Goal: Task Accomplishment & Management: Use online tool/utility

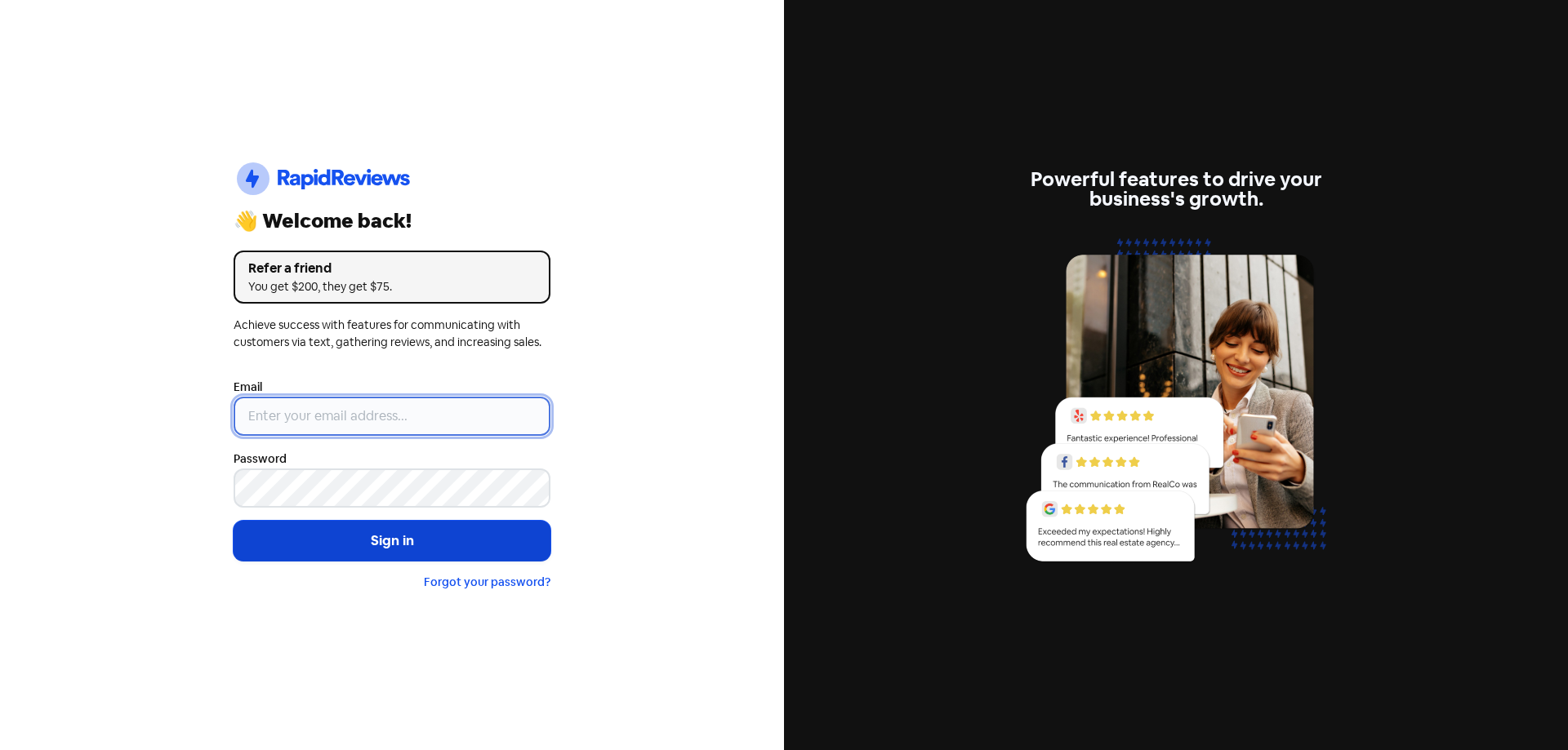
type input "[EMAIL_ADDRESS][DOMAIN_NAME]"
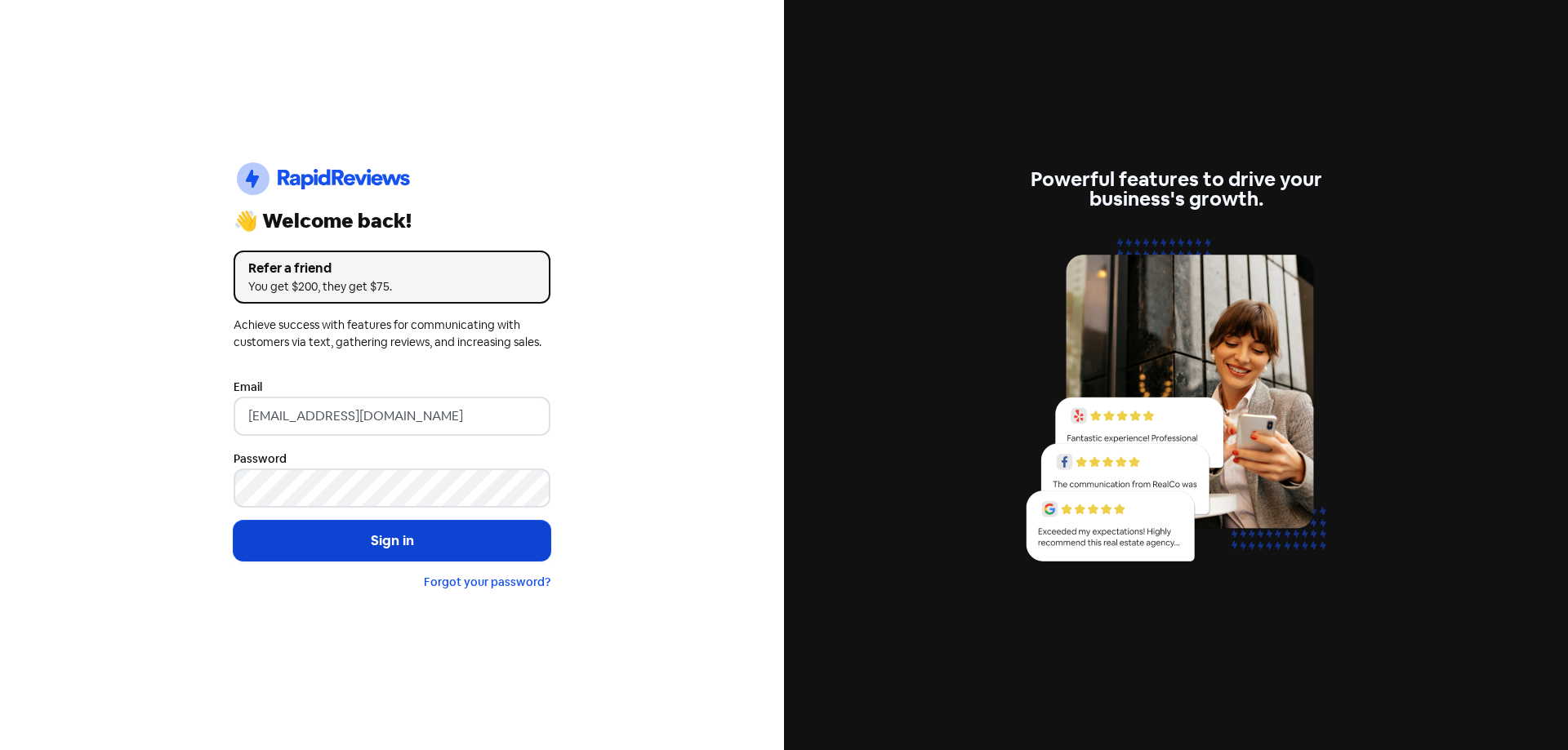
click at [396, 535] on button "Sign in" at bounding box center [392, 541] width 317 height 41
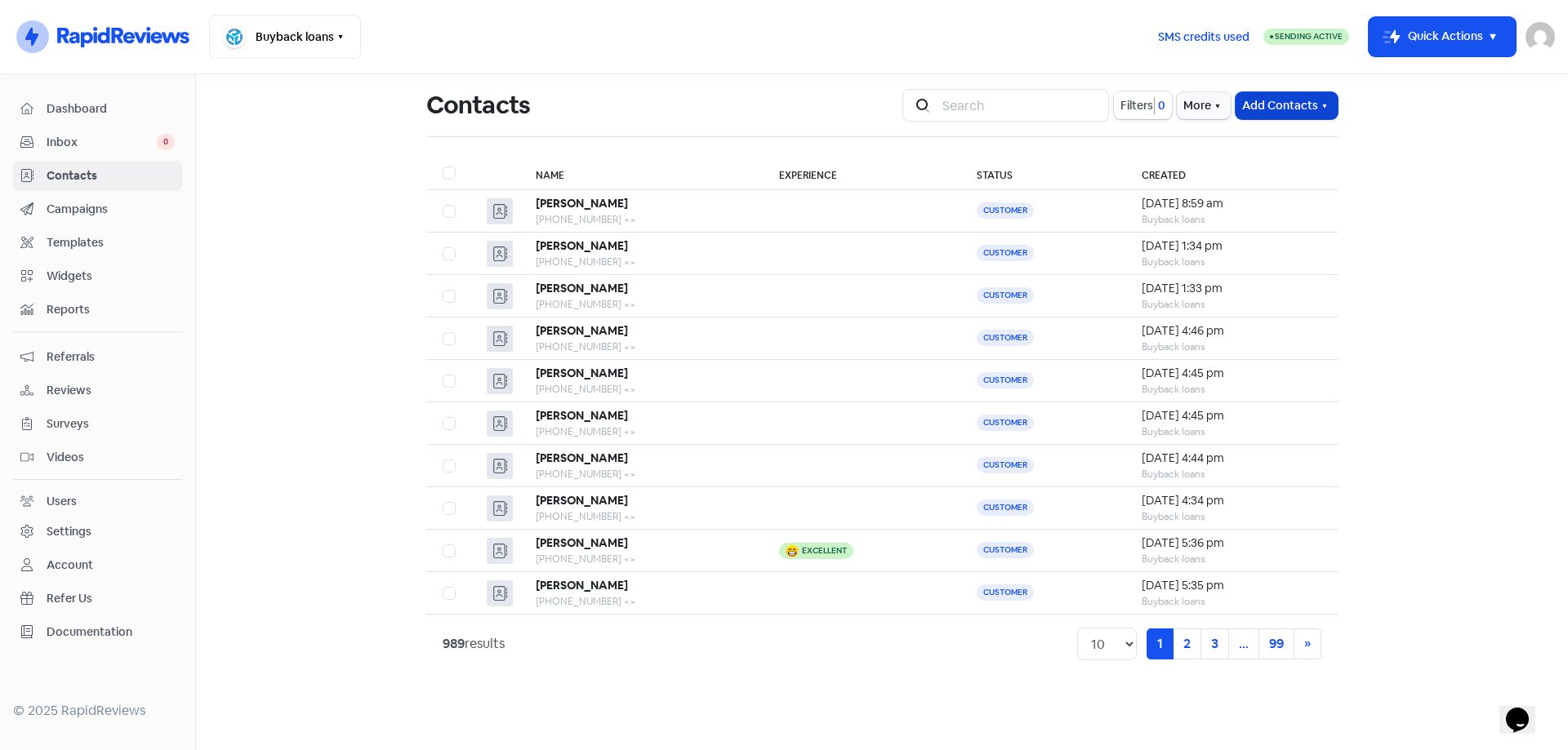
click at [1316, 111] on button "Add Contacts" at bounding box center [1286, 106] width 102 height 27
click at [1293, 133] on button "Add a contact" at bounding box center [1267, 141] width 139 height 33
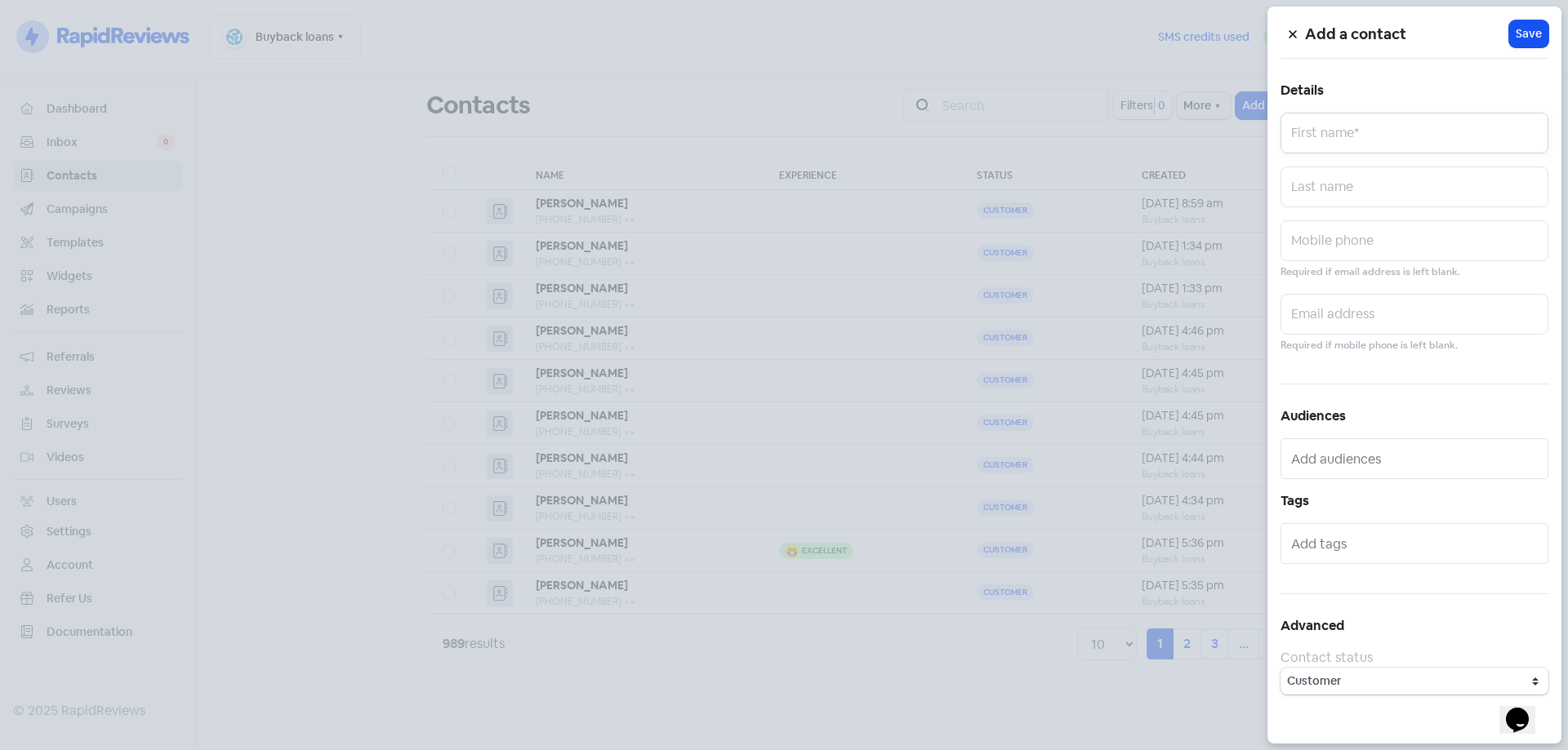
click at [1305, 148] on input "text" at bounding box center [1414, 132] width 268 height 41
type input "[PERSON_NAME]"
paste input "0481774161"
type input "0481774161"
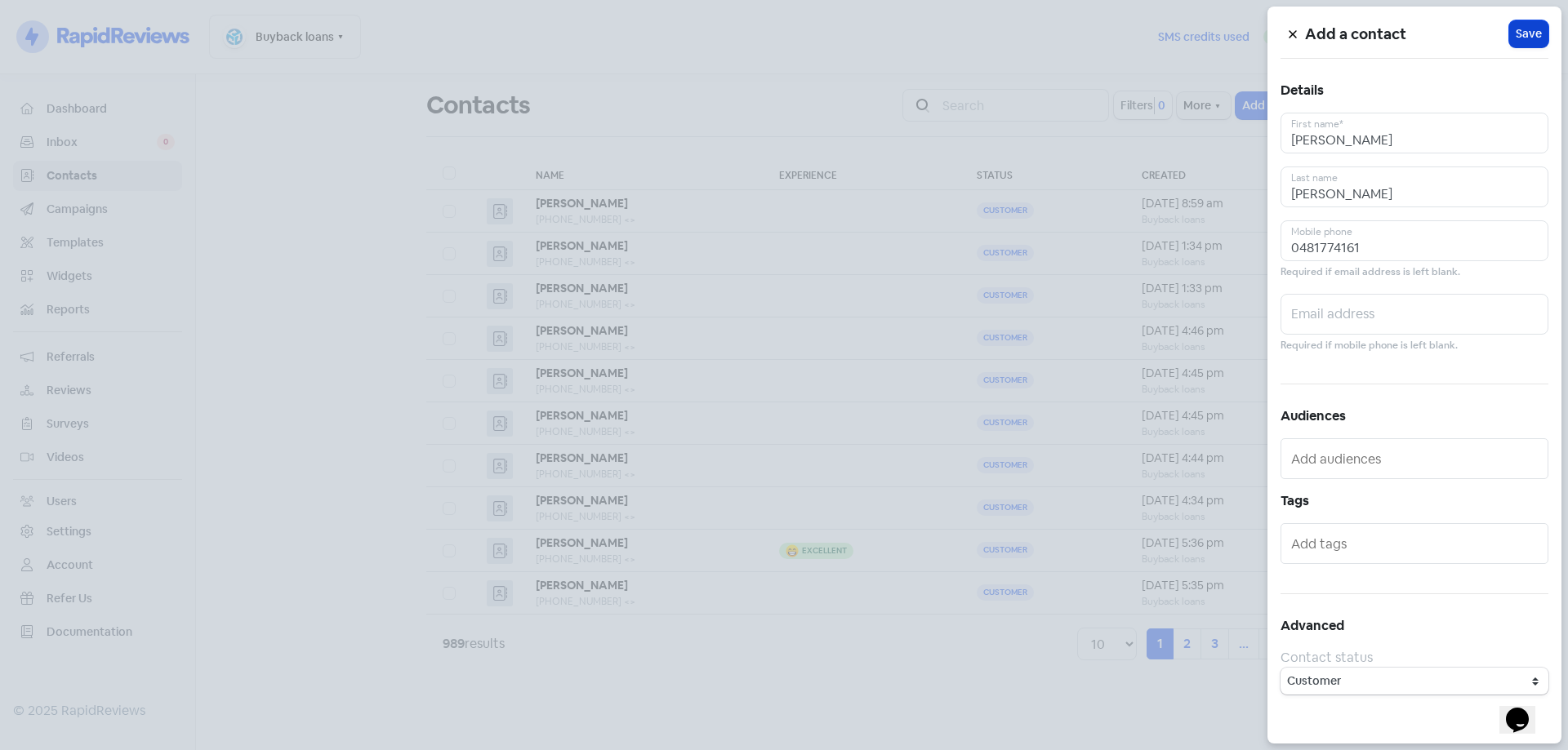
click at [1523, 41] on span "Save" at bounding box center [1528, 34] width 26 height 17
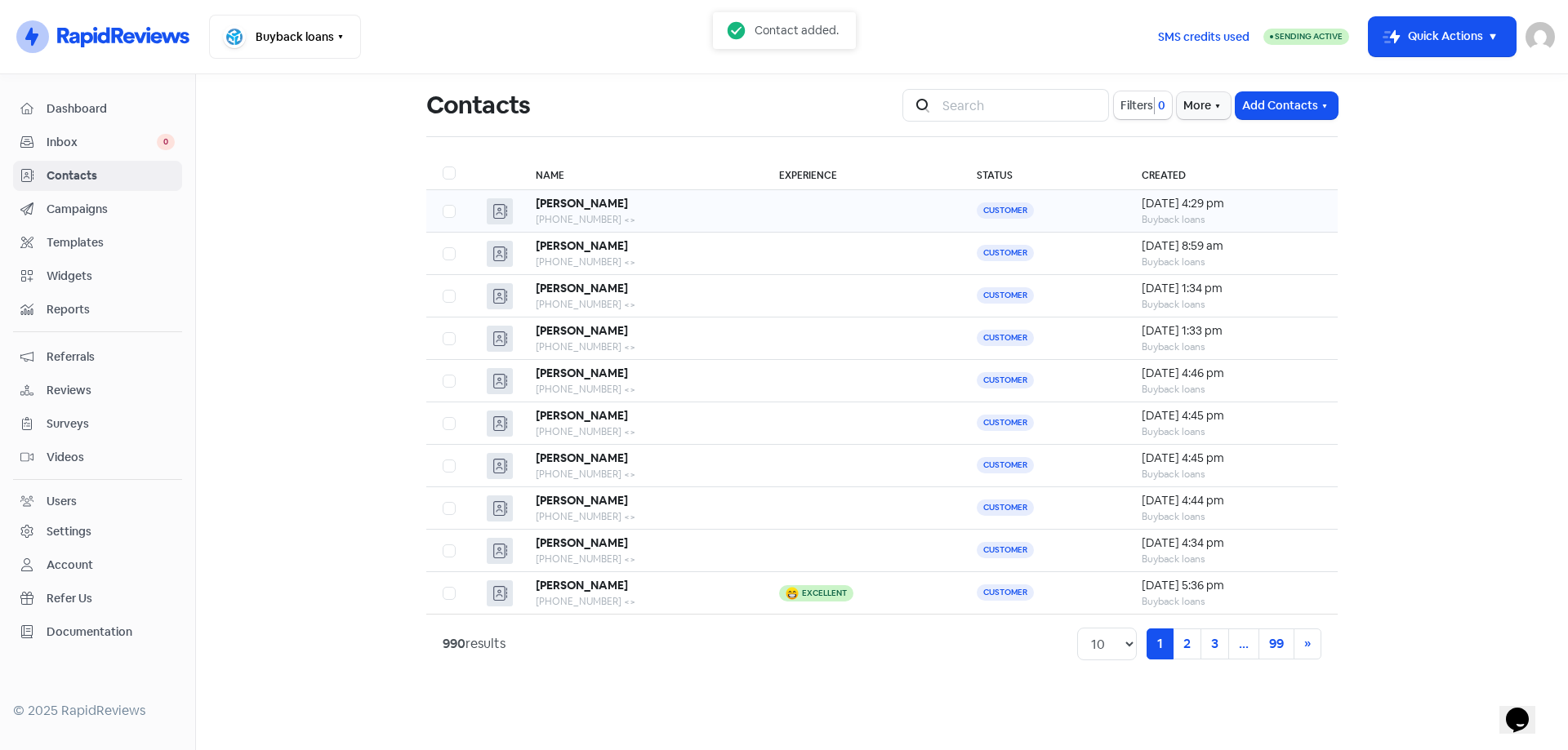
click at [839, 196] on td at bounding box center [860, 211] width 197 height 42
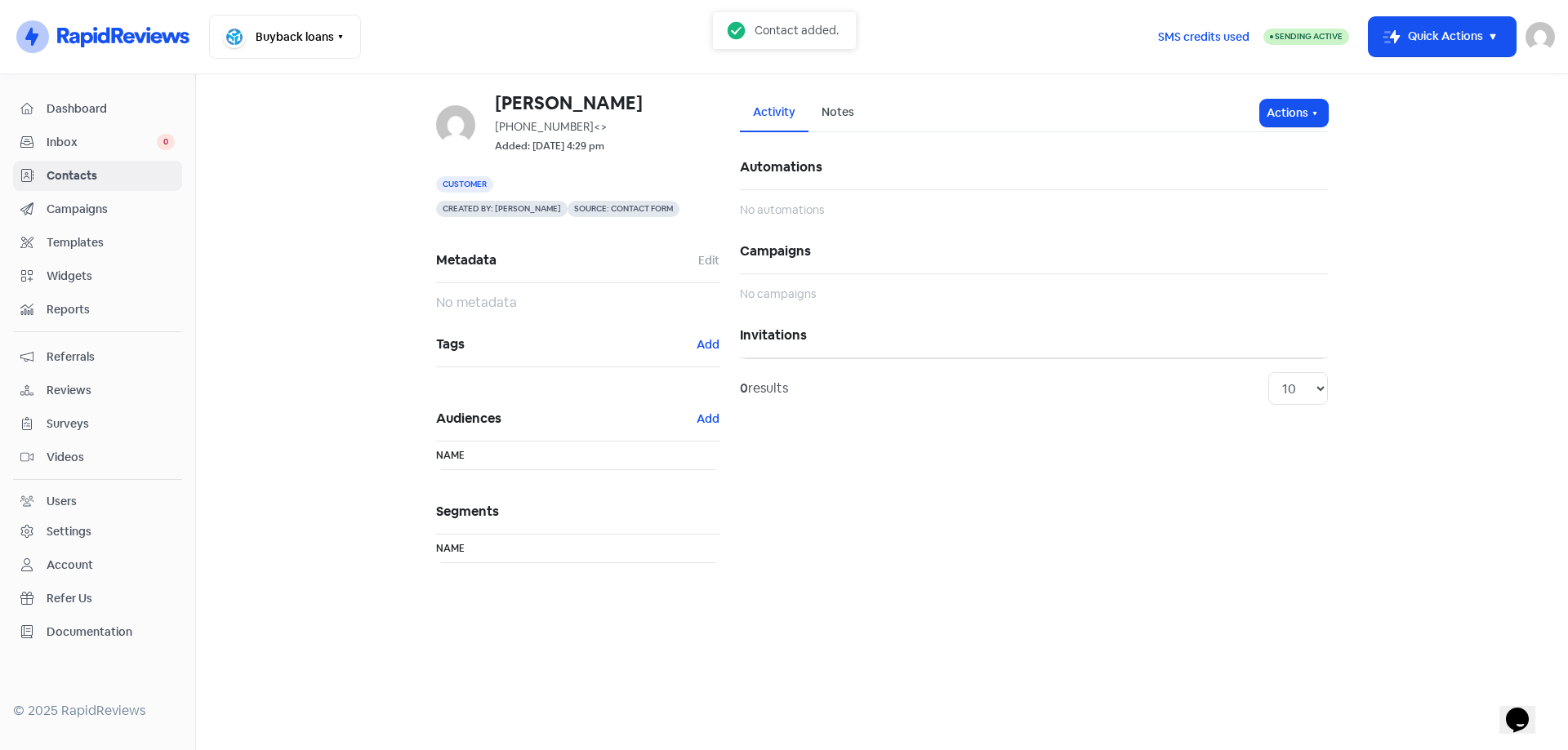
click at [1329, 116] on div "Activity Notes Actions Automations No automations Campaigns No campaigns Invita…" at bounding box center [1034, 339] width 608 height 489
click at [1309, 124] on button "Actions" at bounding box center [1293, 113] width 68 height 27
click at [1269, 153] on button "Send invitation" at bounding box center [1262, 148] width 129 height 33
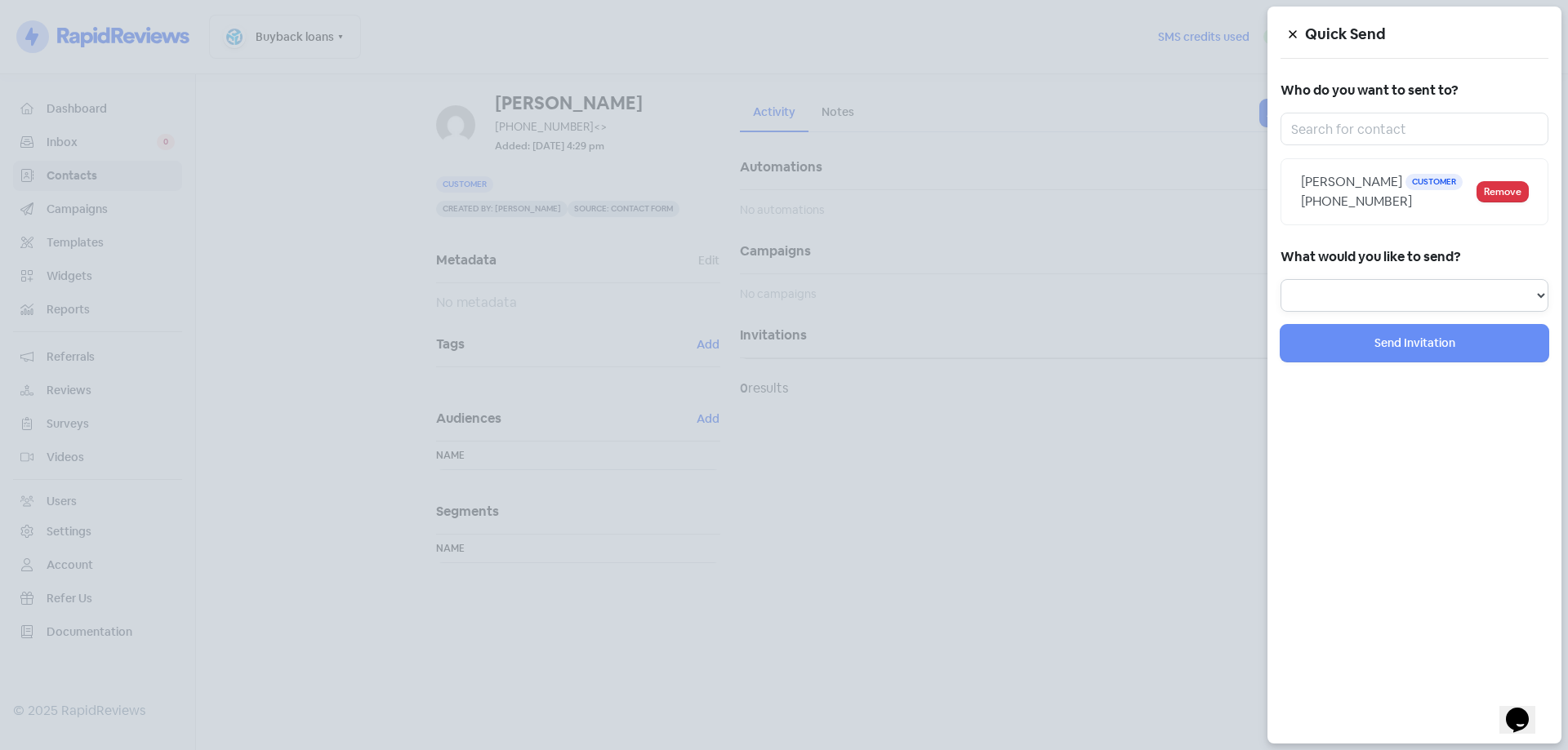
drag, startPoint x: 1351, startPoint y: 282, endPoint x: 1353, endPoint y: 294, distance: 12.2
click at [1351, 282] on select "Review Invitation Referral Invitation Survey Invitation Video Invitation" at bounding box center [1414, 295] width 268 height 33
select select "review"
click at [1280, 279] on select "Review Invitation Referral Invitation Survey Invitation Video Invitation" at bounding box center [1414, 295] width 268 height 33
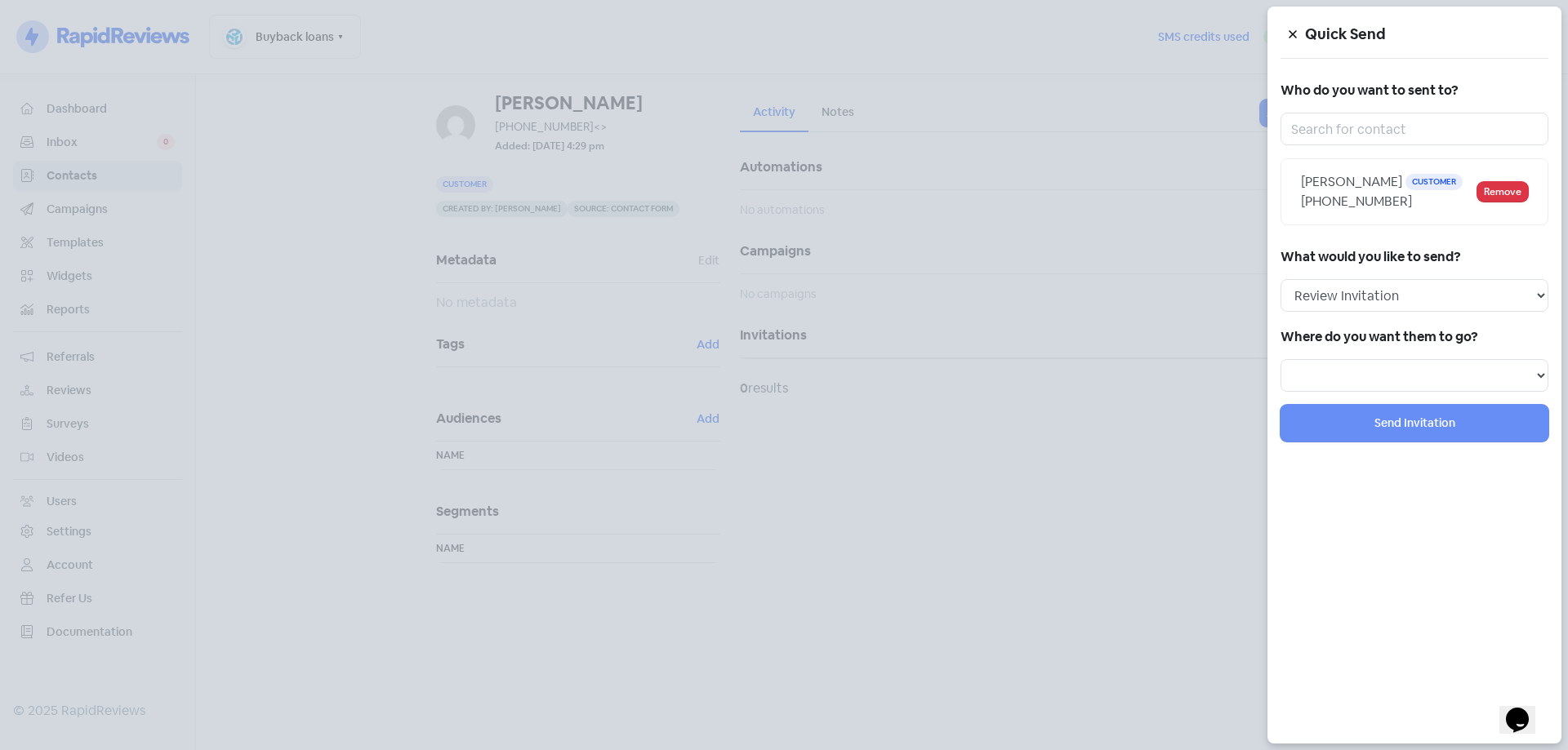
click at [1332, 400] on div "Quick Send Who do you want to sent to? [PERSON_NAME] Customer [PHONE_NUMBER] Re…" at bounding box center [1414, 375] width 294 height 737
drag, startPoint x: 1330, startPoint y: 377, endPoint x: 1332, endPoint y: 386, distance: 9.2
click at [1330, 377] on select "Review form: Google Review Form" at bounding box center [1414, 375] width 268 height 33
select select "344"
click at [1280, 359] on select "Review form: Google Review Form" at bounding box center [1414, 375] width 268 height 33
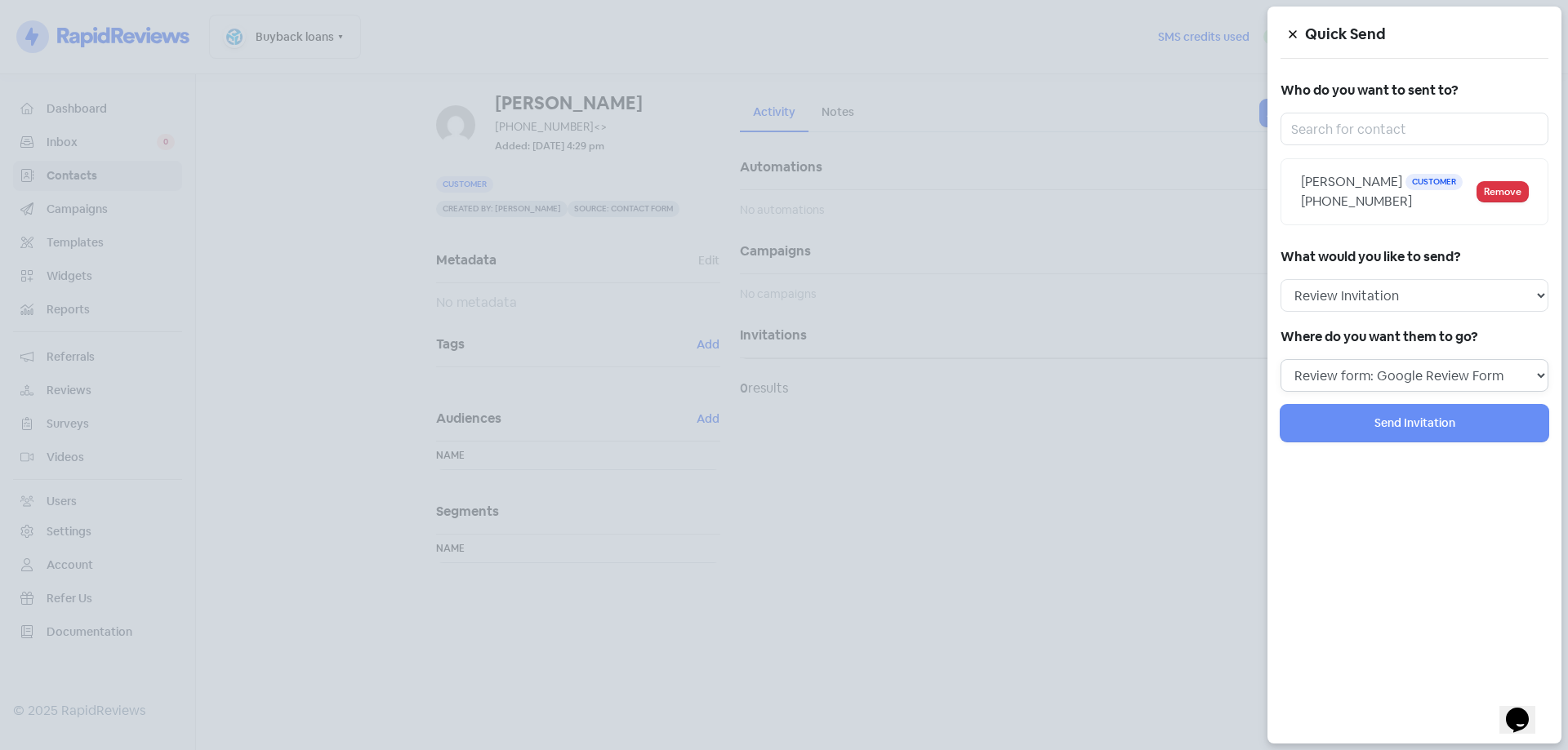
select select
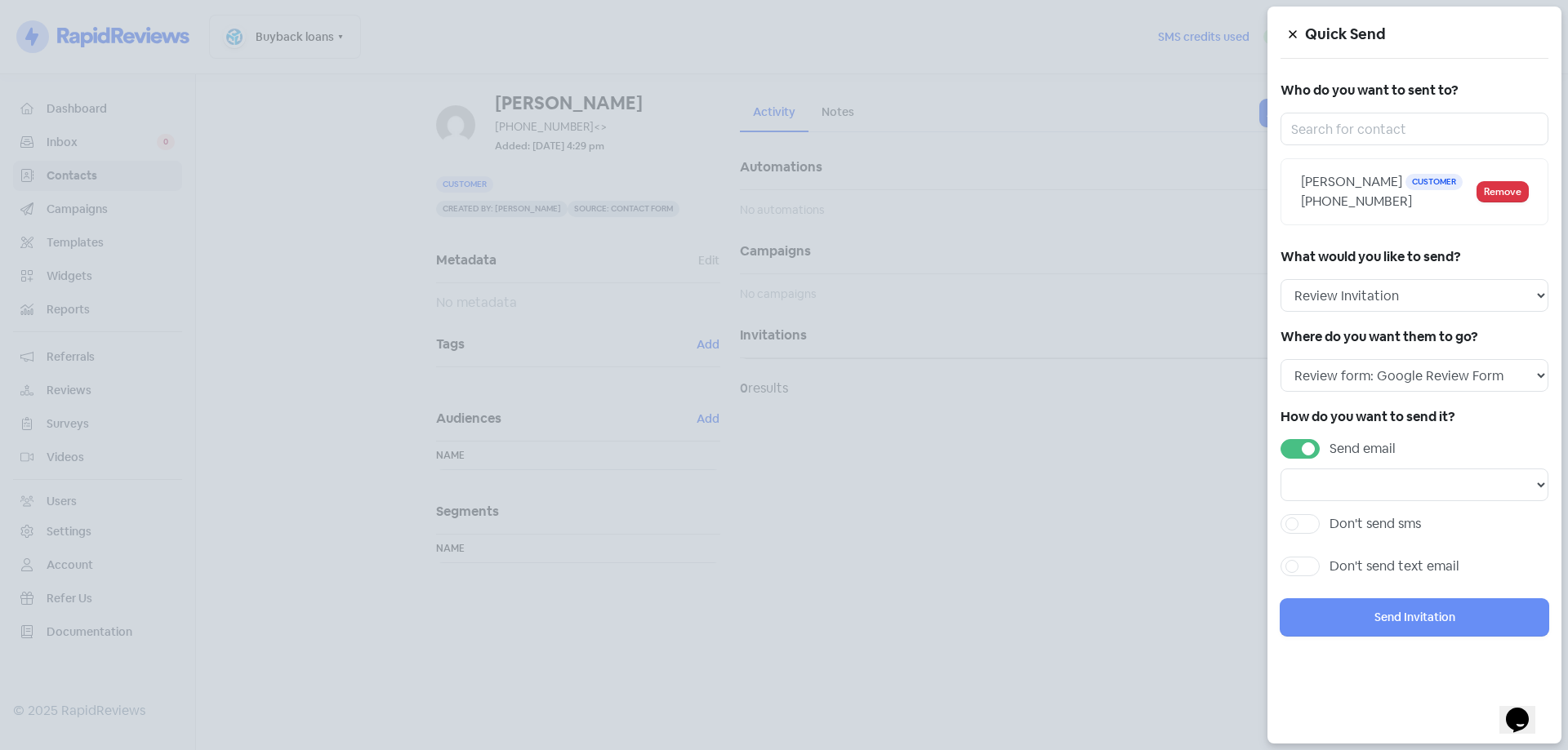
click at [1329, 446] on label "Send email" at bounding box center [1362, 449] width 66 height 20
click at [1329, 446] on input "Send email" at bounding box center [1334, 444] width 10 height 10
checkbox input "false"
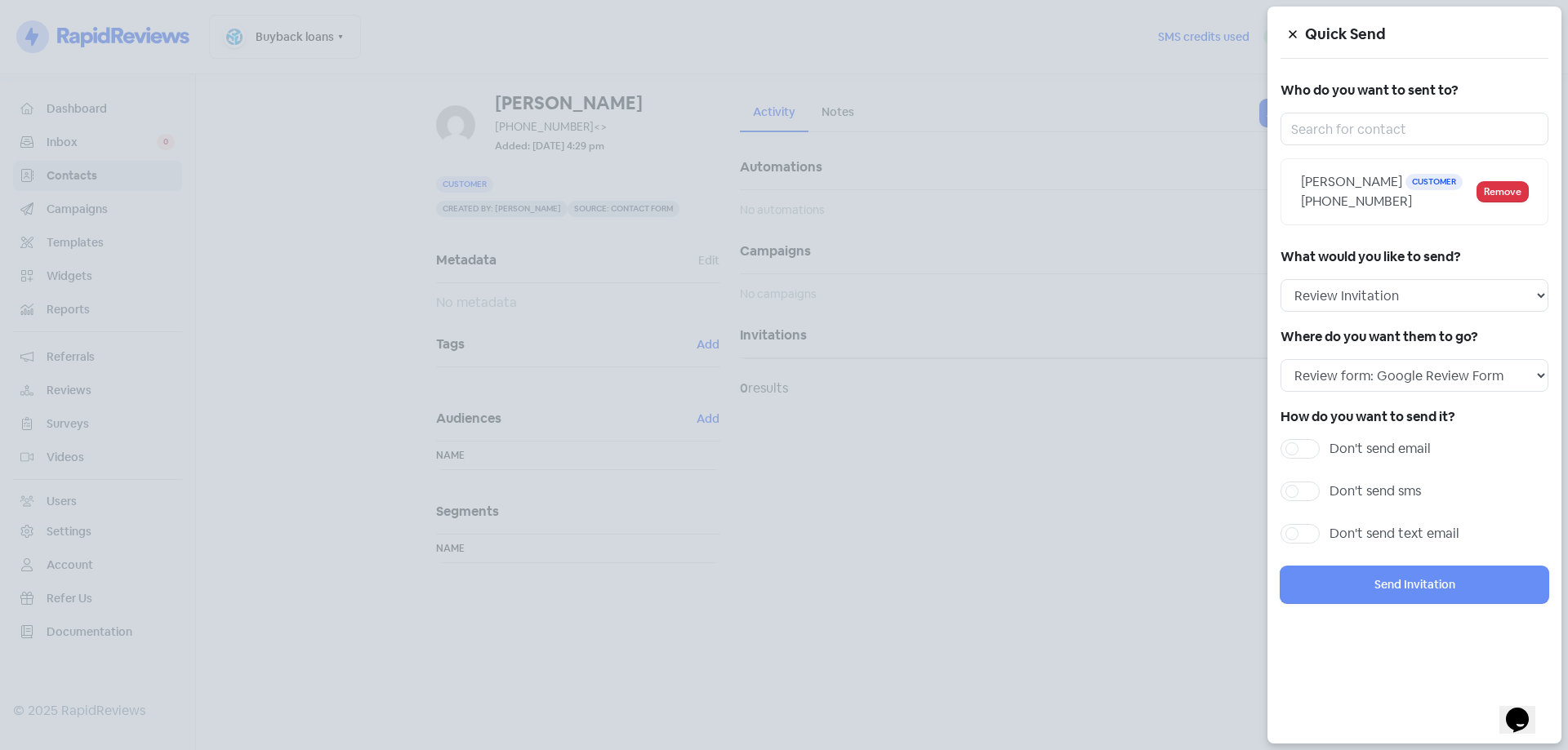
drag, startPoint x: 1310, startPoint y: 489, endPoint x: 1308, endPoint y: 506, distance: 17.1
click at [1329, 491] on label "Don't send sms" at bounding box center [1375, 492] width 92 height 20
click at [1329, 491] on input "Don't send sms" at bounding box center [1334, 487] width 10 height 10
checkbox input "true"
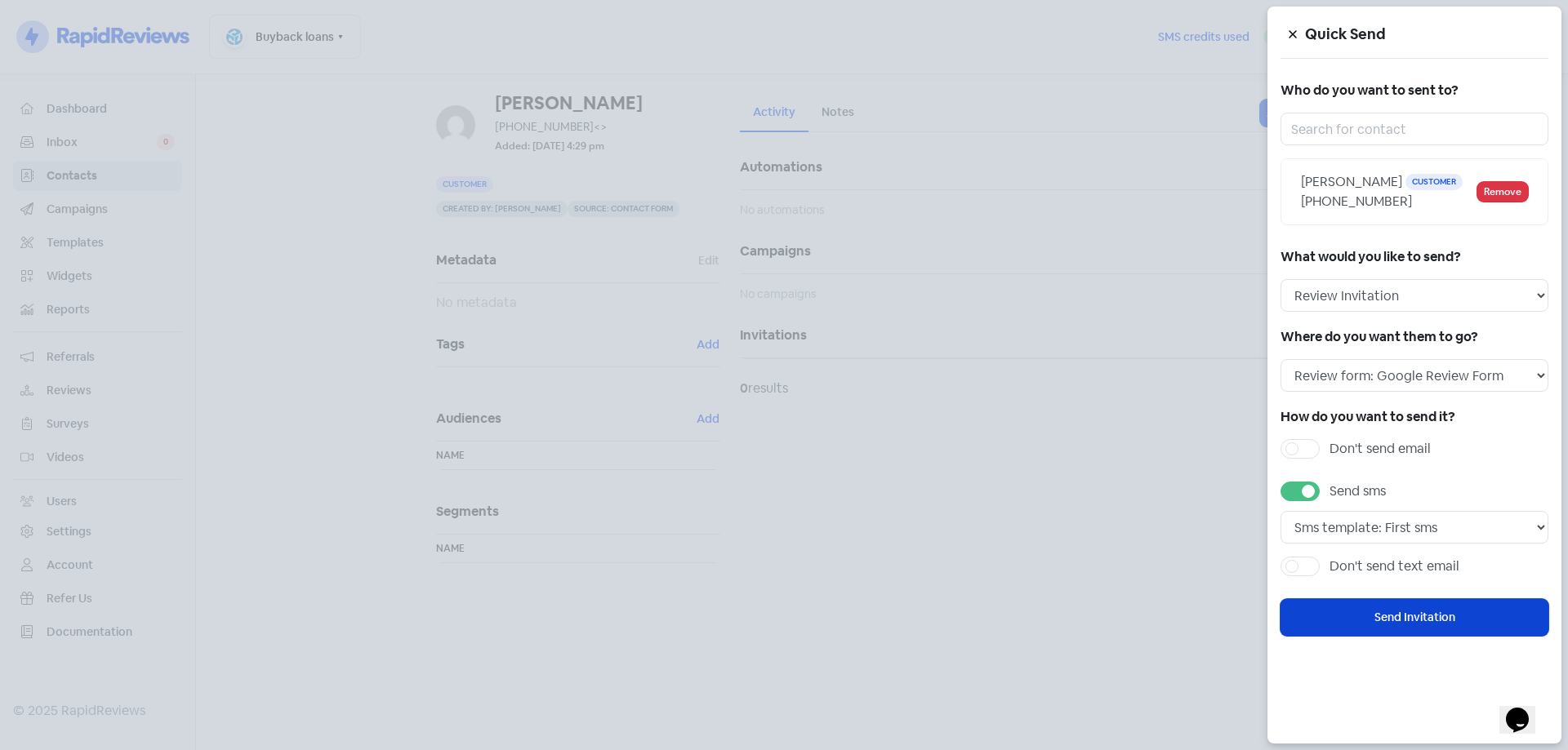
click at [1414, 611] on button "Send Invitation" at bounding box center [1414, 617] width 268 height 37
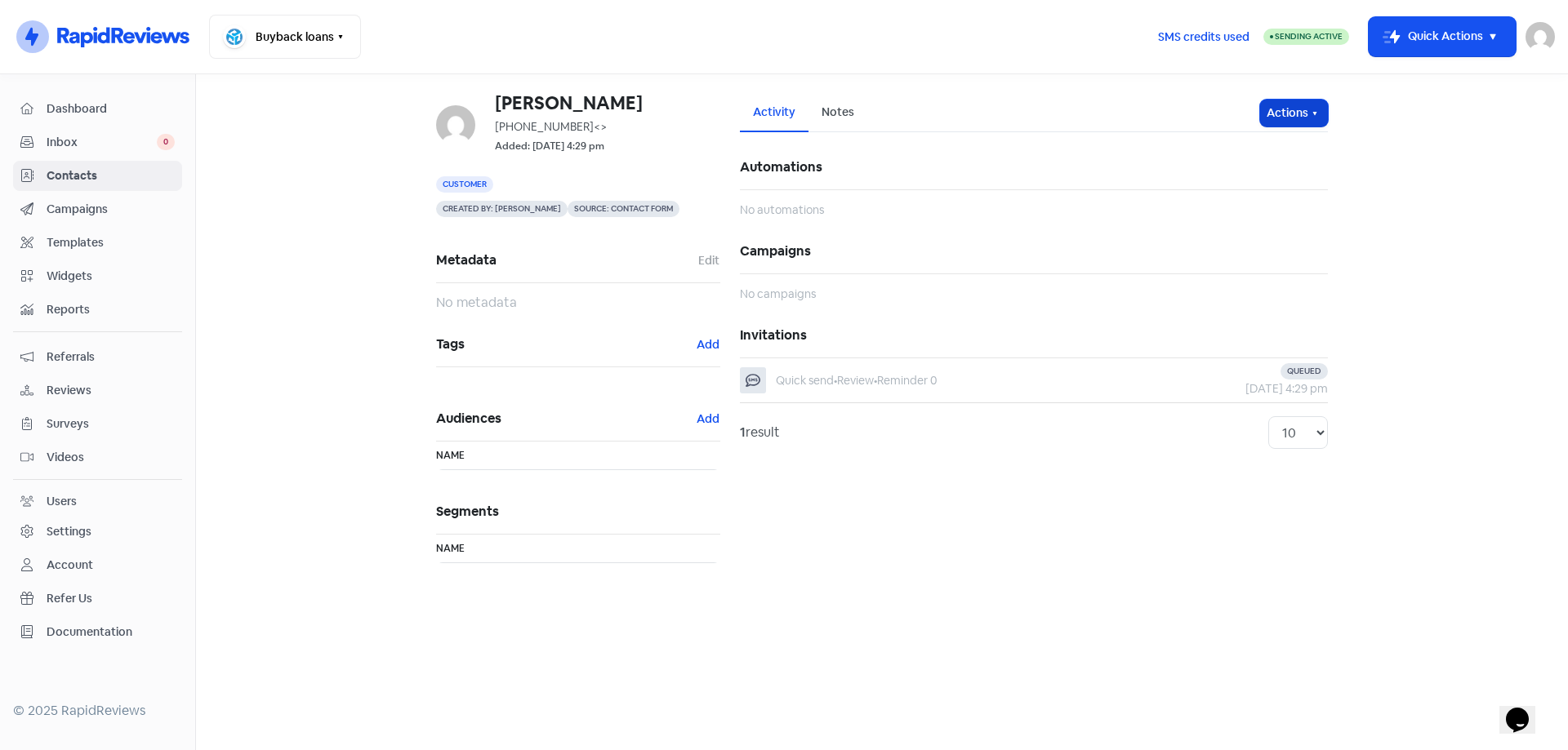
click at [1296, 103] on button "Actions" at bounding box center [1293, 113] width 68 height 27
click at [1251, 147] on button "Send invitation" at bounding box center [1262, 148] width 129 height 33
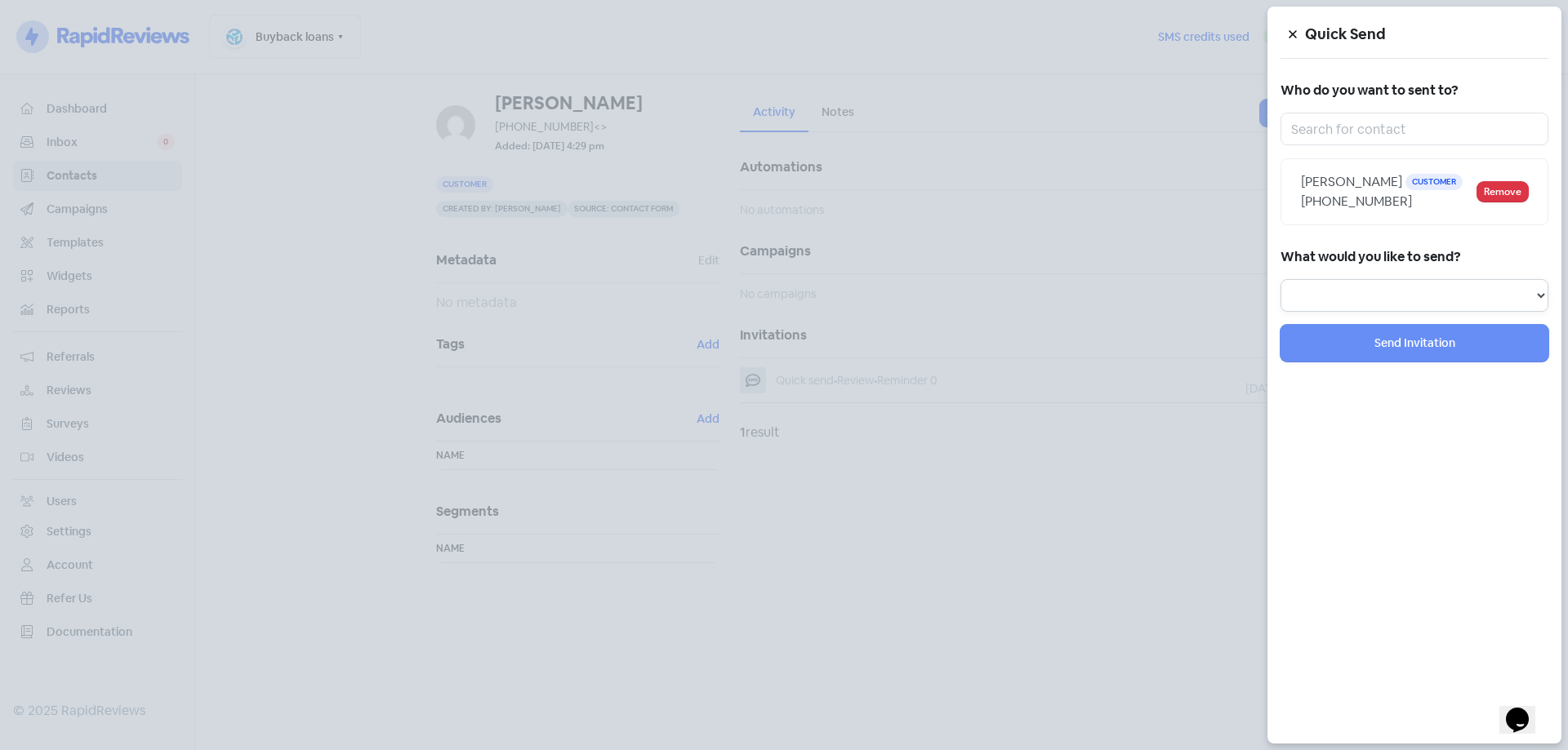
drag, startPoint x: 1361, startPoint y: 289, endPoint x: 1353, endPoint y: 302, distance: 15.3
click at [1361, 289] on select "Review Invitation Referral Invitation Survey Invitation Video Invitation" at bounding box center [1414, 295] width 268 height 33
select select "review"
click at [1280, 279] on select "Review Invitation Referral Invitation Survey Invitation Video Invitation" at bounding box center [1414, 295] width 268 height 33
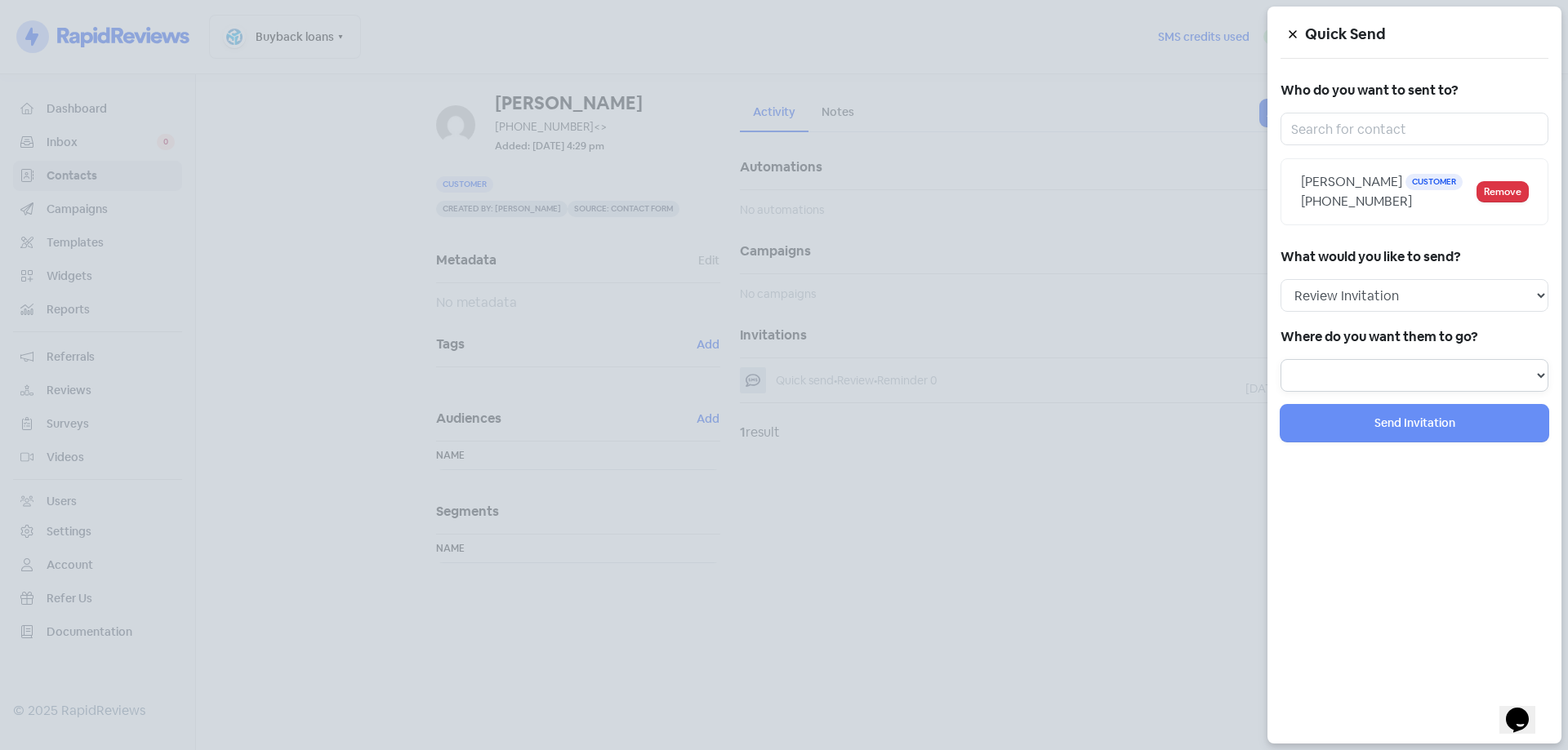
drag, startPoint x: 1328, startPoint y: 369, endPoint x: 1332, endPoint y: 392, distance: 23.3
click at [1328, 369] on select at bounding box center [1414, 375] width 268 height 33
select select "344"
click at [1280, 359] on select "Review form: Google Review Form" at bounding box center [1414, 375] width 268 height 33
select select
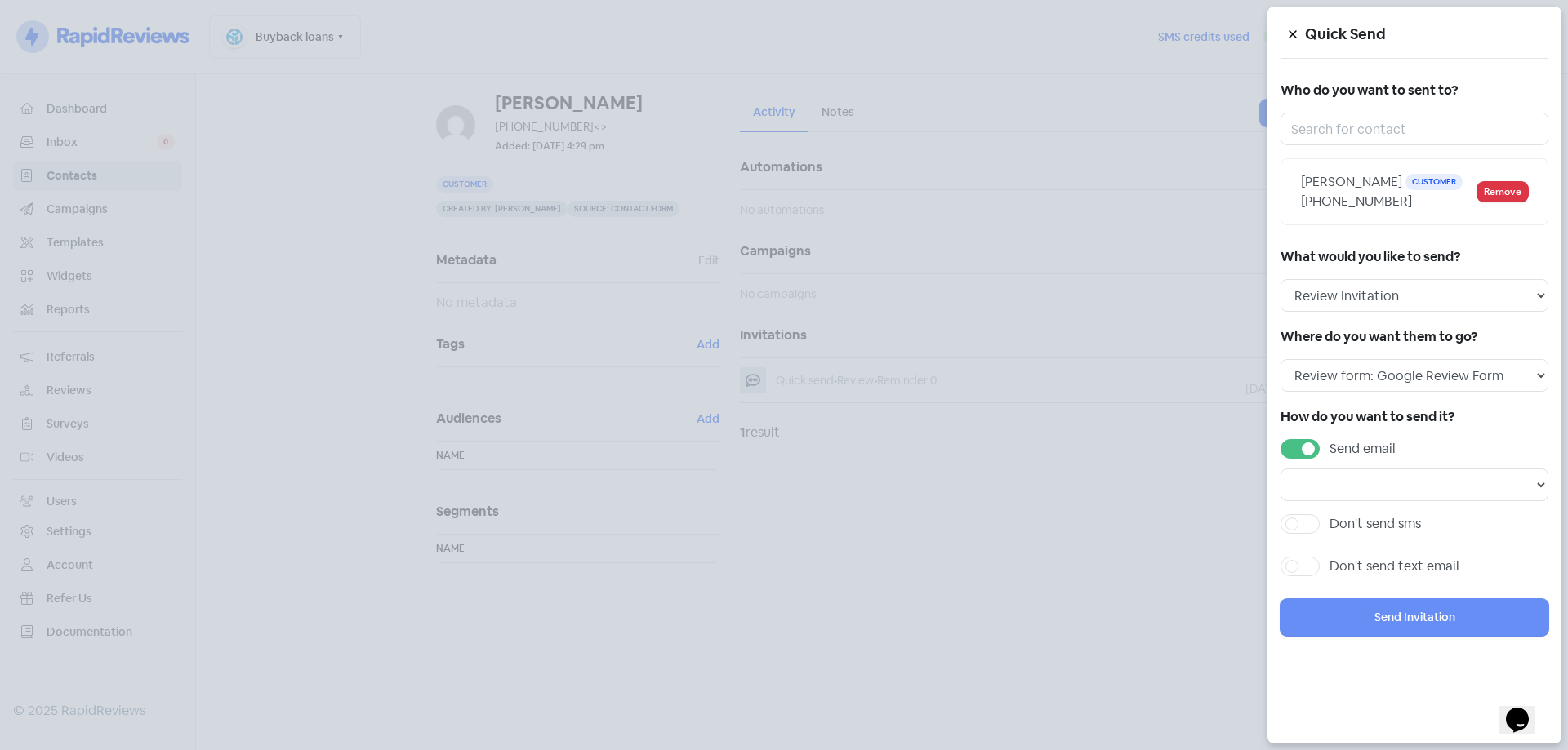
click at [1329, 449] on label "Send email" at bounding box center [1362, 449] width 66 height 20
click at [1329, 449] on input "Send email" at bounding box center [1334, 444] width 10 height 10
checkbox input "false"
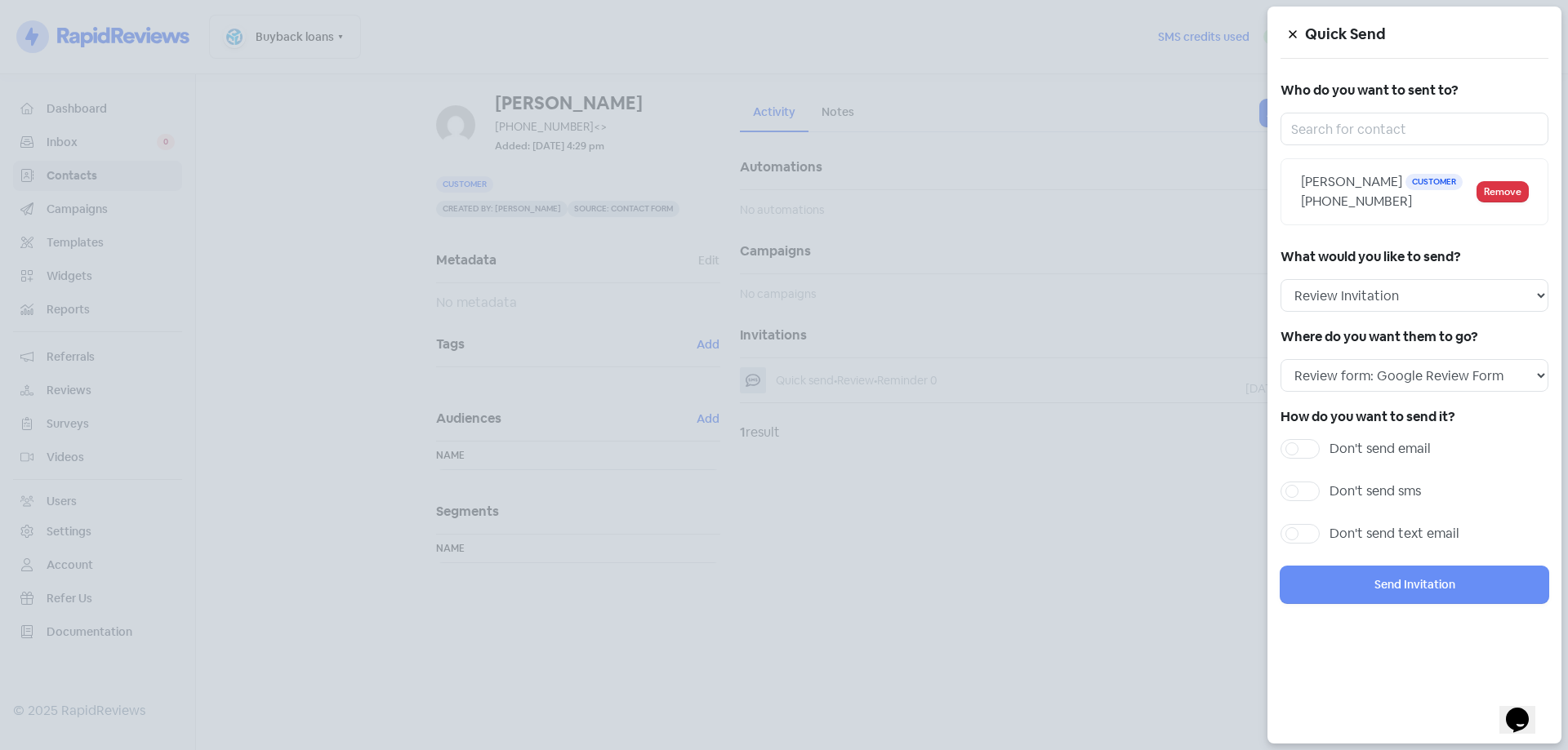
click at [1329, 492] on label "Don't send sms" at bounding box center [1375, 492] width 92 height 20
click at [1329, 492] on input "Don't send sms" at bounding box center [1334, 487] width 10 height 10
checkbox input "true"
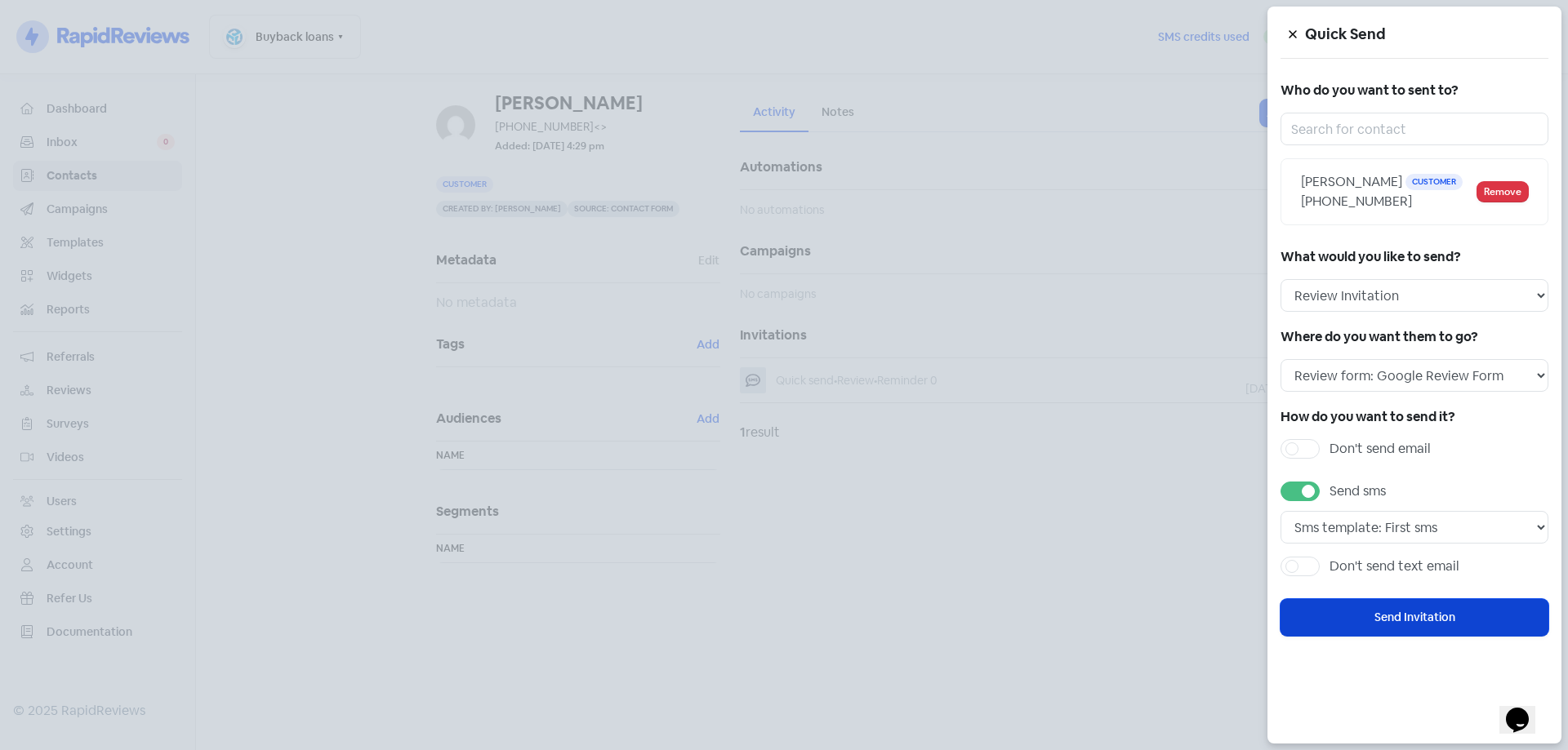
click at [1389, 621] on button "Send Invitation" at bounding box center [1414, 617] width 268 height 37
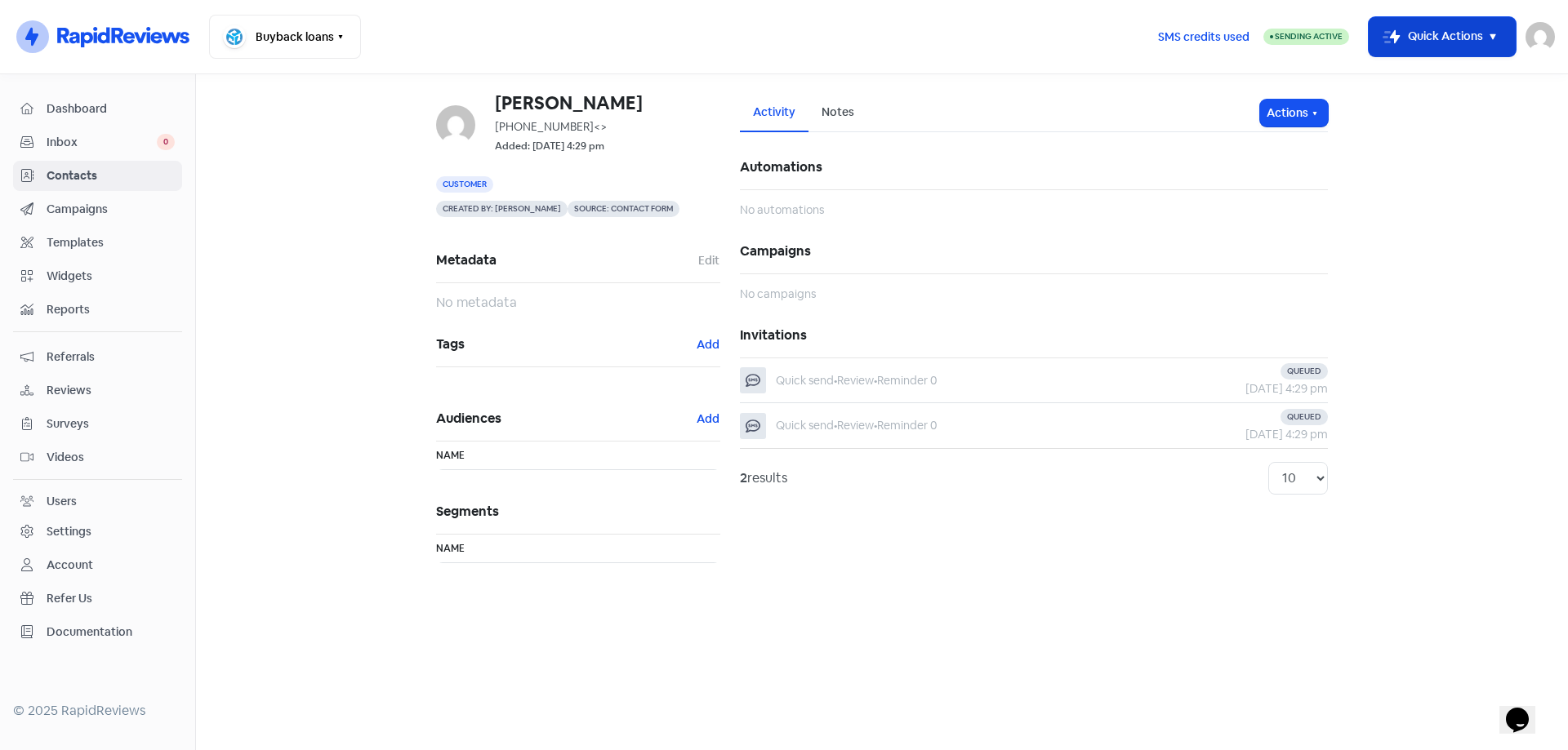
click at [1406, 43] on button "Icon For Thunder-move Quick Actions" at bounding box center [1442, 37] width 147 height 40
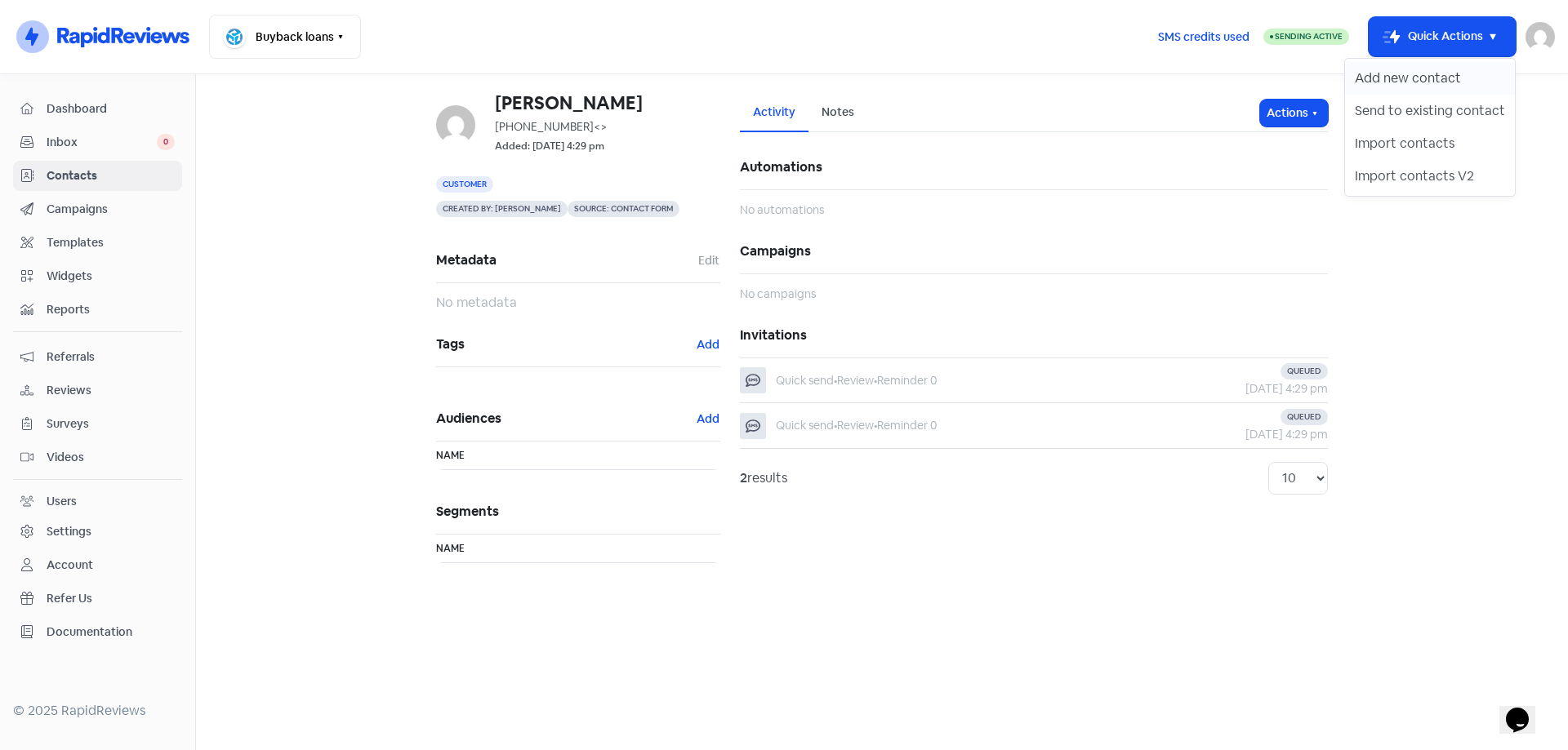
click at [1417, 82] on button "Add new contact" at bounding box center [1429, 78] width 170 height 33
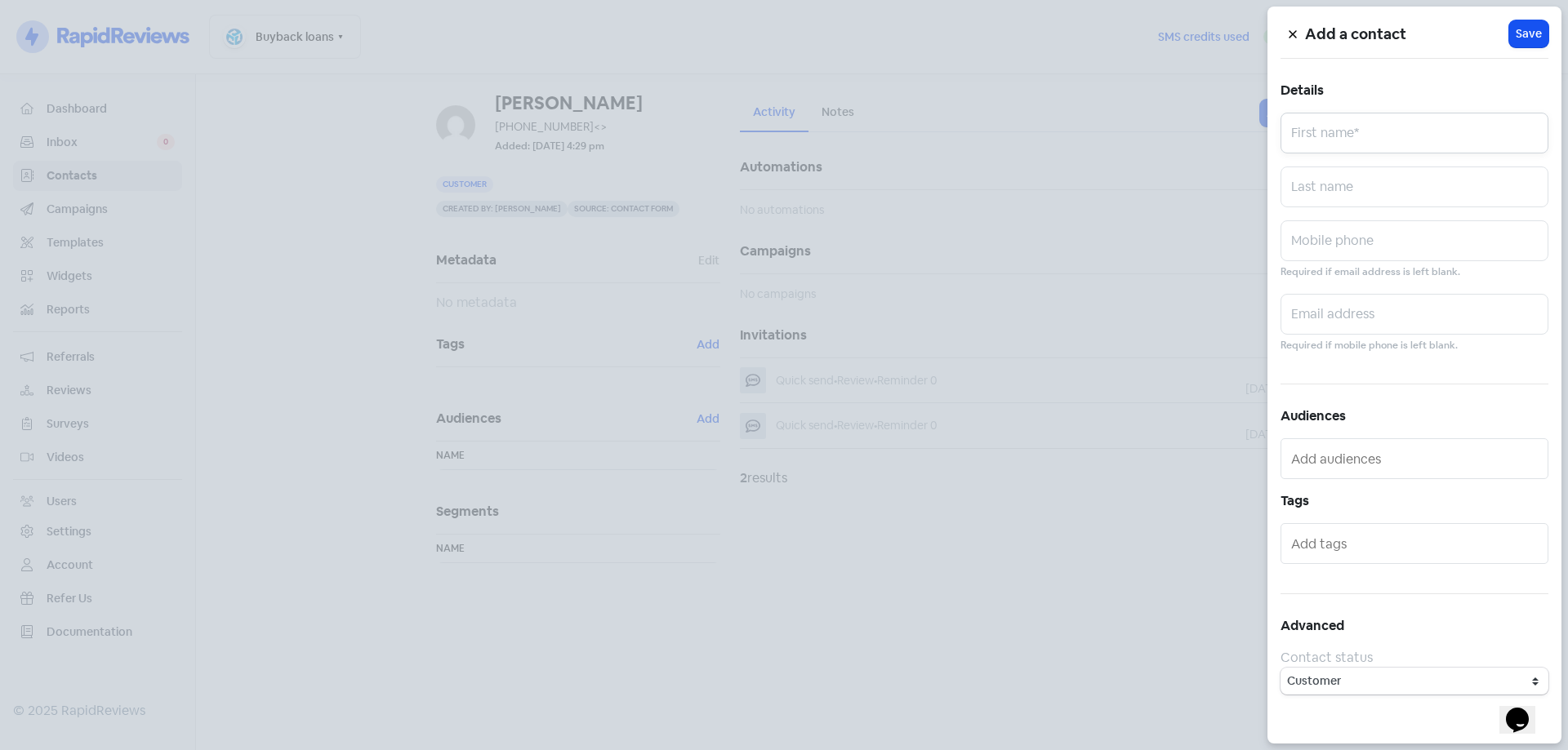
click at [1345, 138] on input "text" at bounding box center [1414, 132] width 268 height 41
paste input "0489024768"
type input "0489024768"
drag, startPoint x: 1287, startPoint y: 140, endPoint x: 1221, endPoint y: 142, distance: 66.0
click at [1221, 749] on div "Add a contact Icon For Loading Save Details 0489024768 First name* Last name Mo…" at bounding box center [784, 750] width 1568 height 0
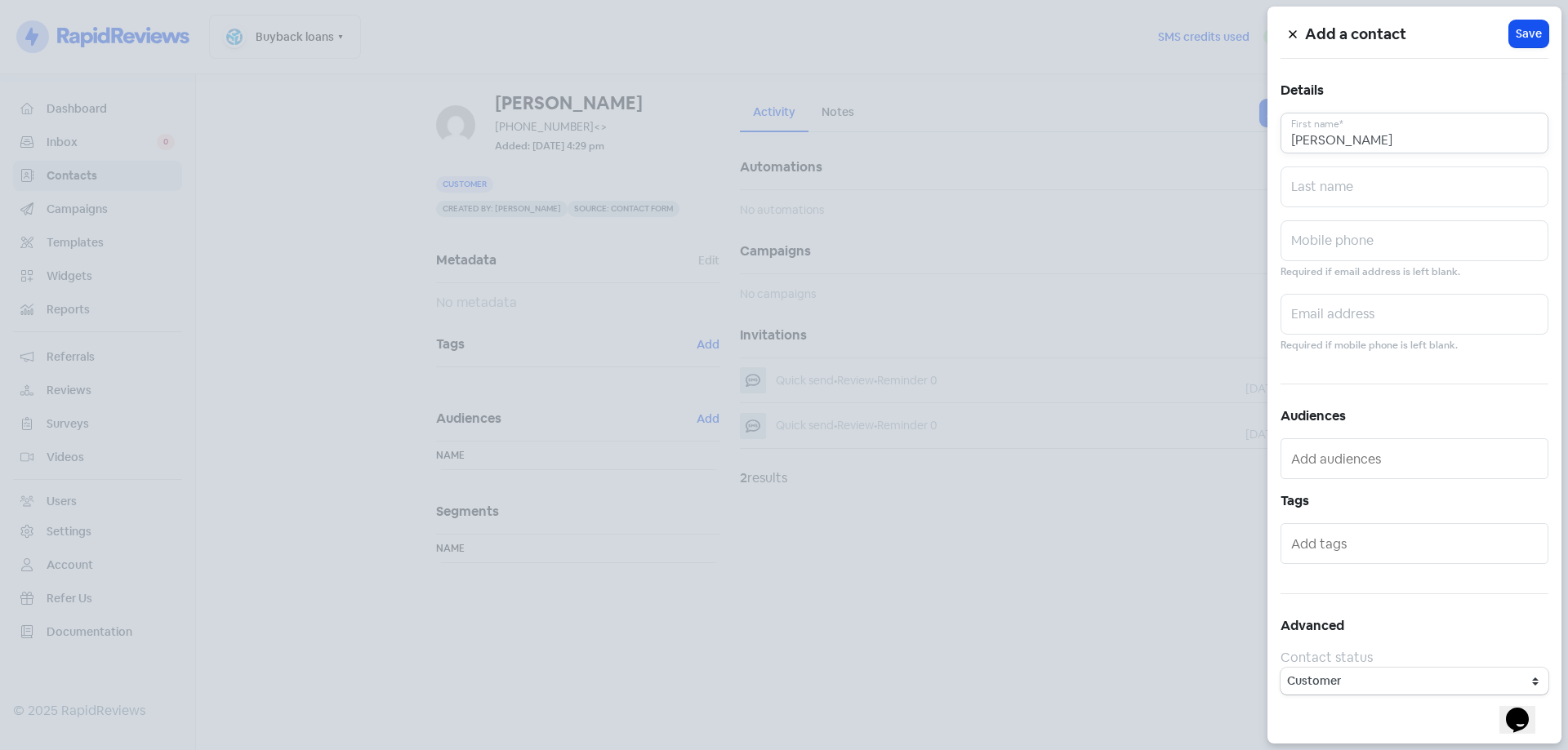
type input "[PERSON_NAME]"
paste input "0489024768"
type input "0489024768"
click at [1527, 40] on span "Save" at bounding box center [1528, 34] width 26 height 17
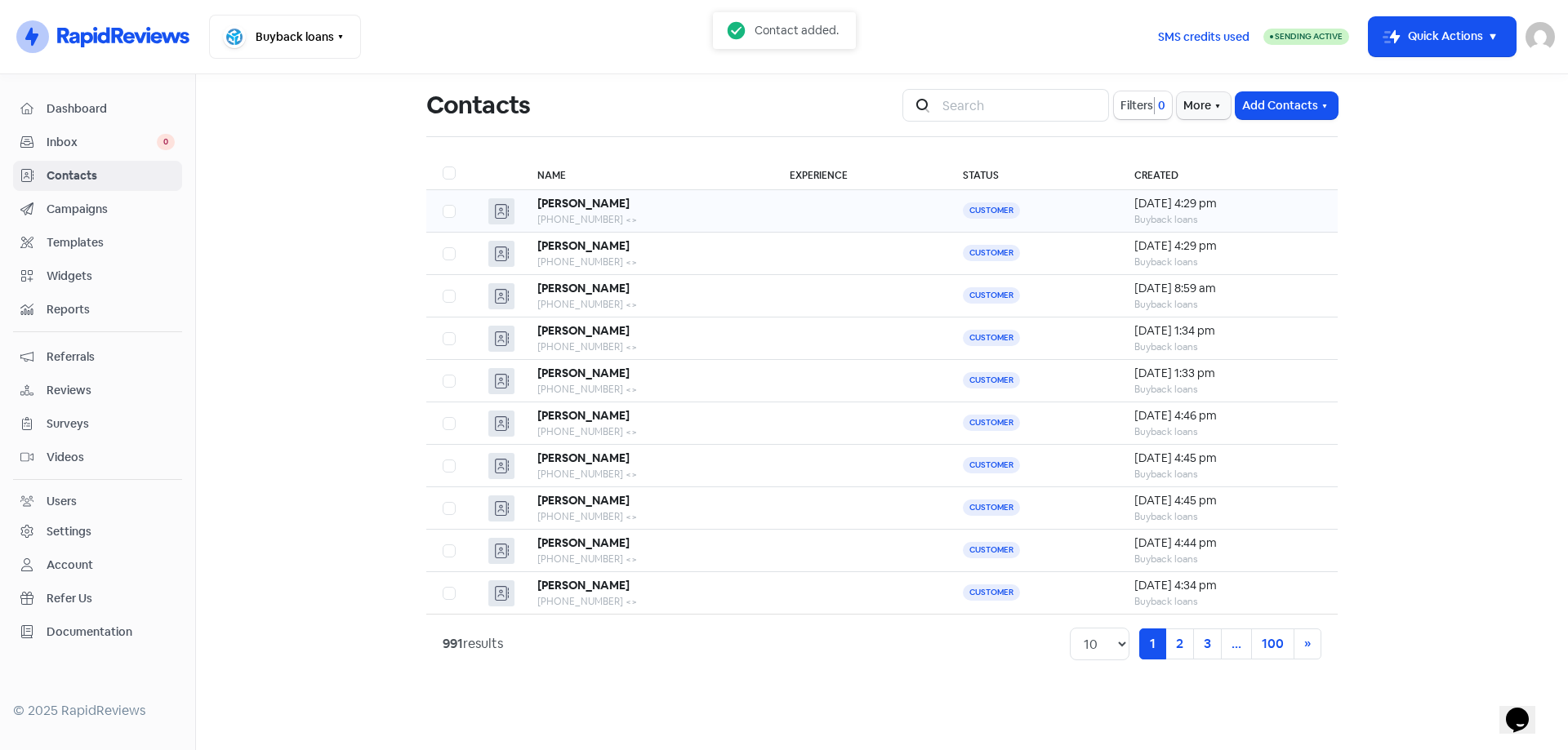
click at [962, 219] on span "Customer" at bounding box center [991, 210] width 58 height 16
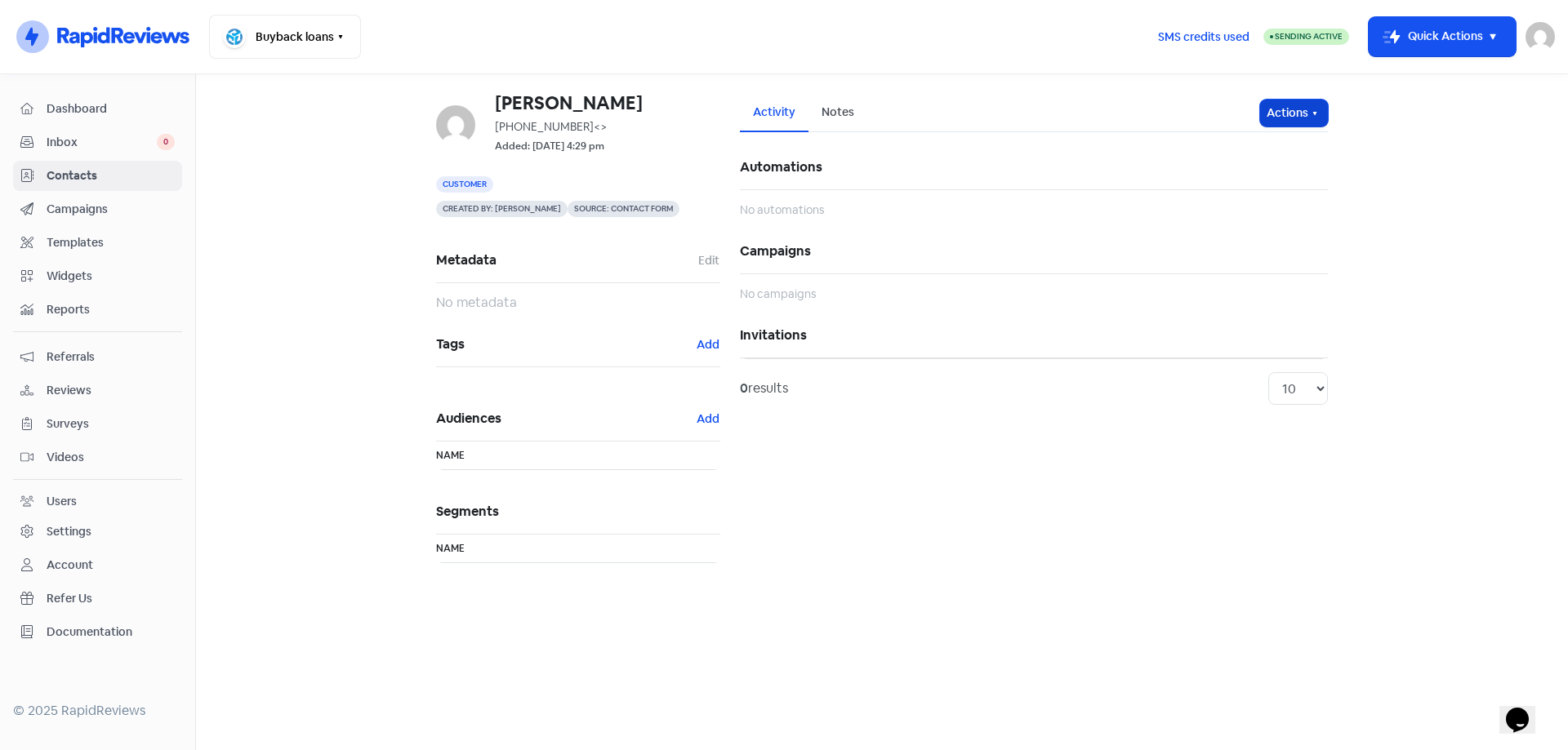
click at [1279, 119] on button "Actions" at bounding box center [1293, 113] width 68 height 27
click at [1288, 151] on button "Send invitation" at bounding box center [1262, 148] width 129 height 33
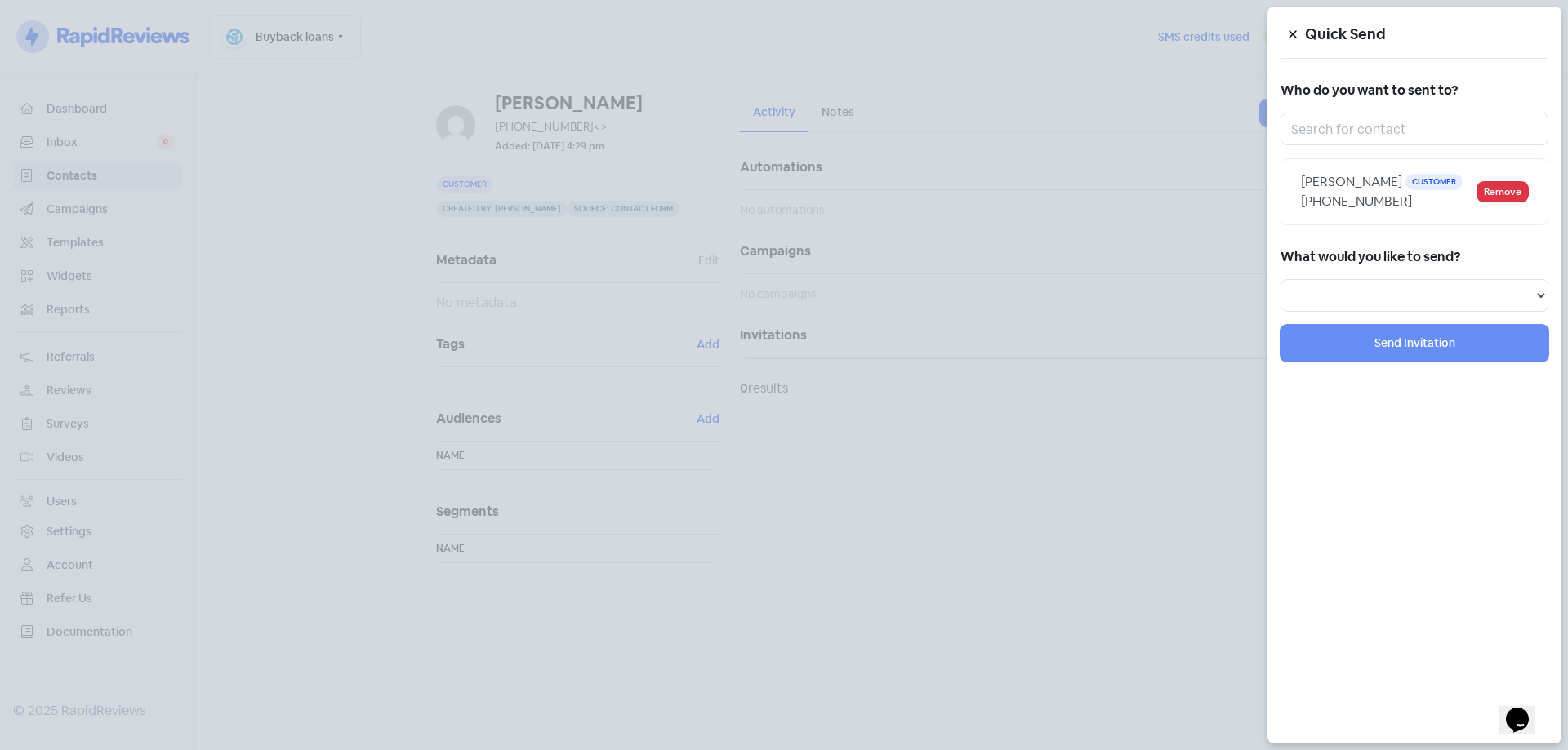
click at [1380, 152] on div "Who do you want to sent to? [PERSON_NAME] Customer [PHONE_NUMBER] Remove" at bounding box center [1414, 152] width 268 height 147
click at [1339, 286] on select "Review Invitation Referral Invitation Survey Invitation Video Invitation" at bounding box center [1414, 295] width 268 height 33
select select "review"
click at [1280, 279] on select "Review Invitation Referral Invitation Survey Invitation Video Invitation" at bounding box center [1414, 295] width 268 height 33
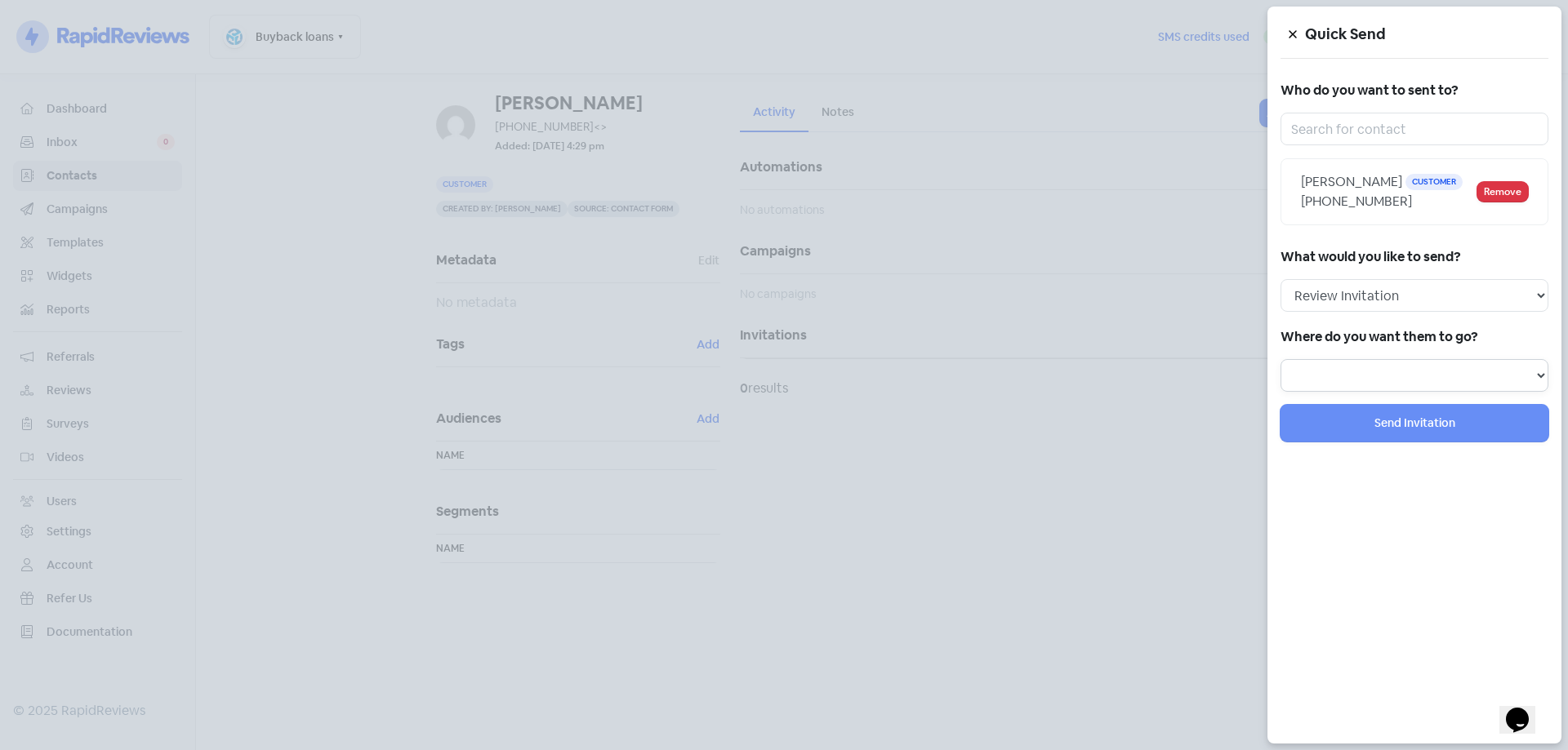
click at [1344, 372] on select at bounding box center [1414, 375] width 268 height 33
select select "344"
click at [1280, 359] on select "Review form: Google Review Form" at bounding box center [1414, 375] width 268 height 33
select select
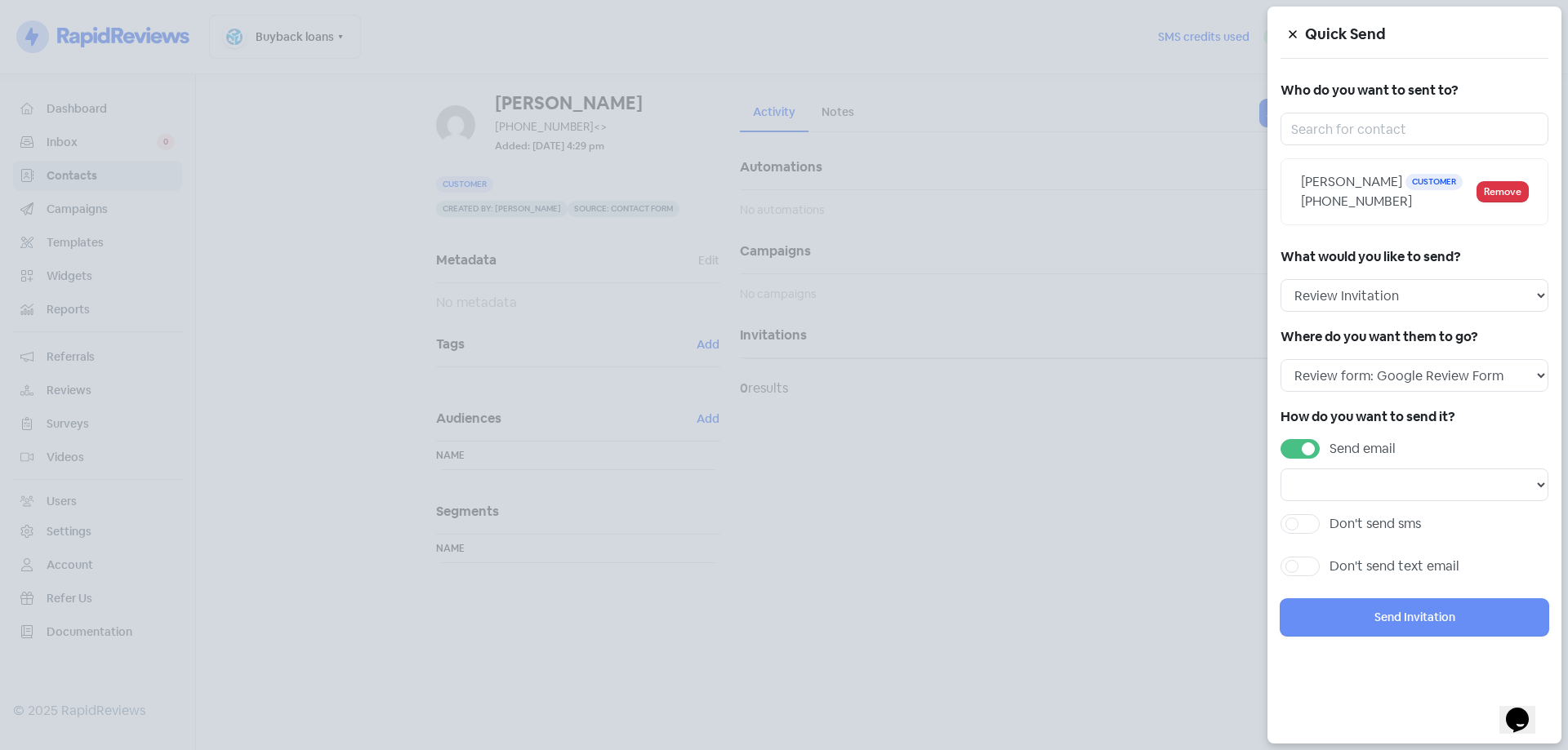
click at [1329, 446] on label "Send email" at bounding box center [1362, 449] width 66 height 20
click at [1329, 446] on input "Send email" at bounding box center [1334, 444] width 10 height 10
checkbox input "false"
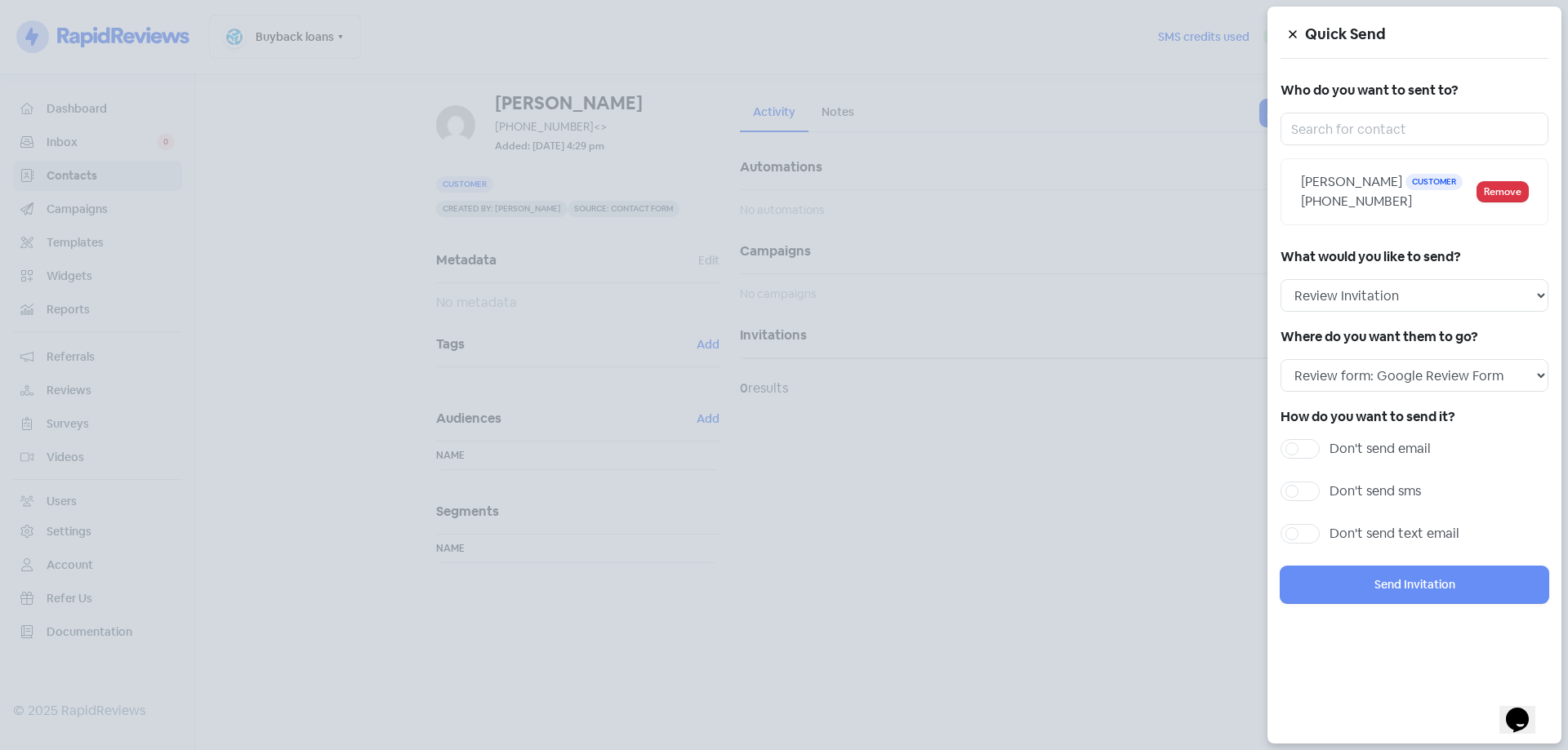
click at [1329, 494] on label "Don't send sms" at bounding box center [1375, 492] width 92 height 20
click at [1329, 492] on input "Don't send sms" at bounding box center [1334, 487] width 10 height 10
checkbox input "true"
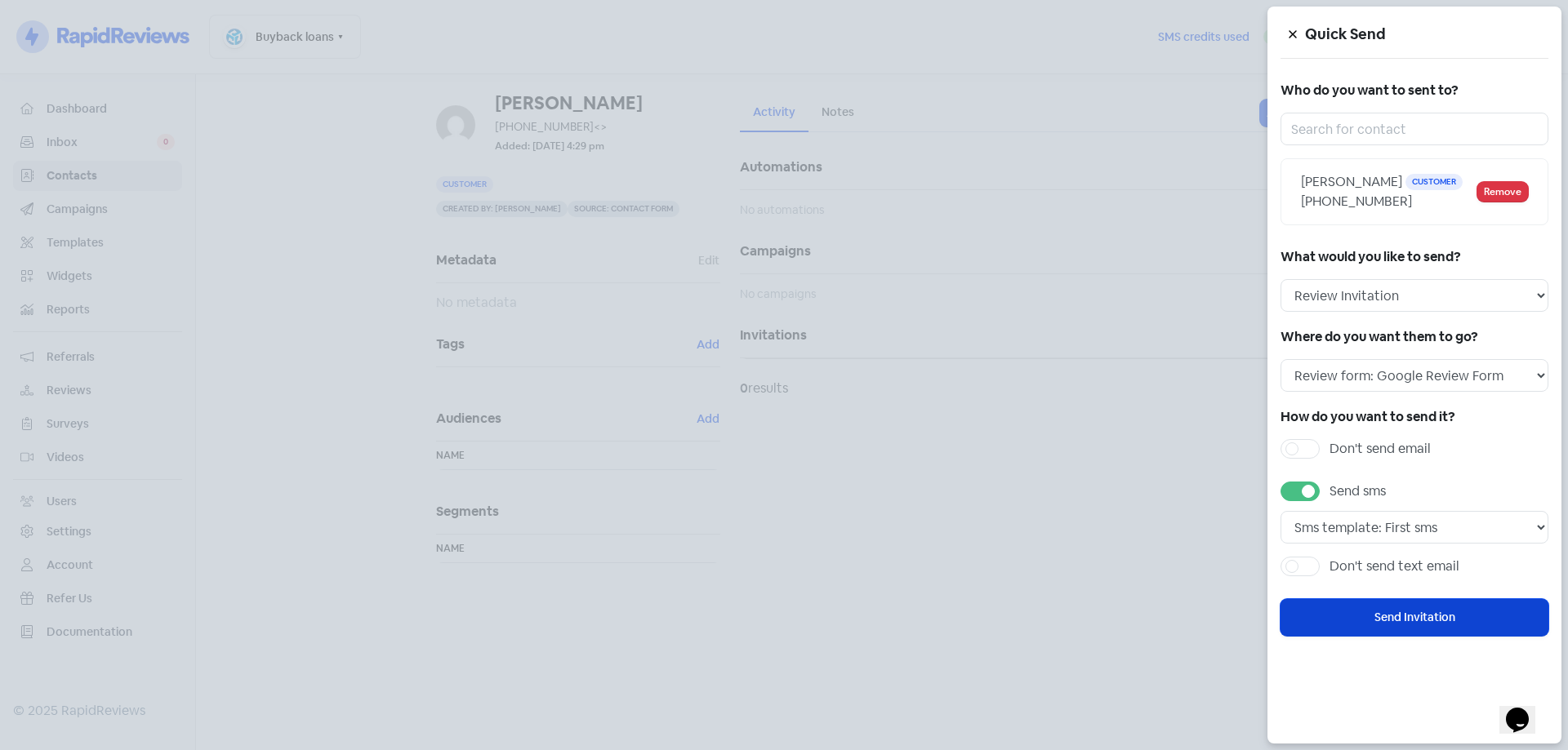
click at [1409, 621] on button "Send Invitation" at bounding box center [1414, 617] width 268 height 37
